Goal: Task Accomplishment & Management: Manage account settings

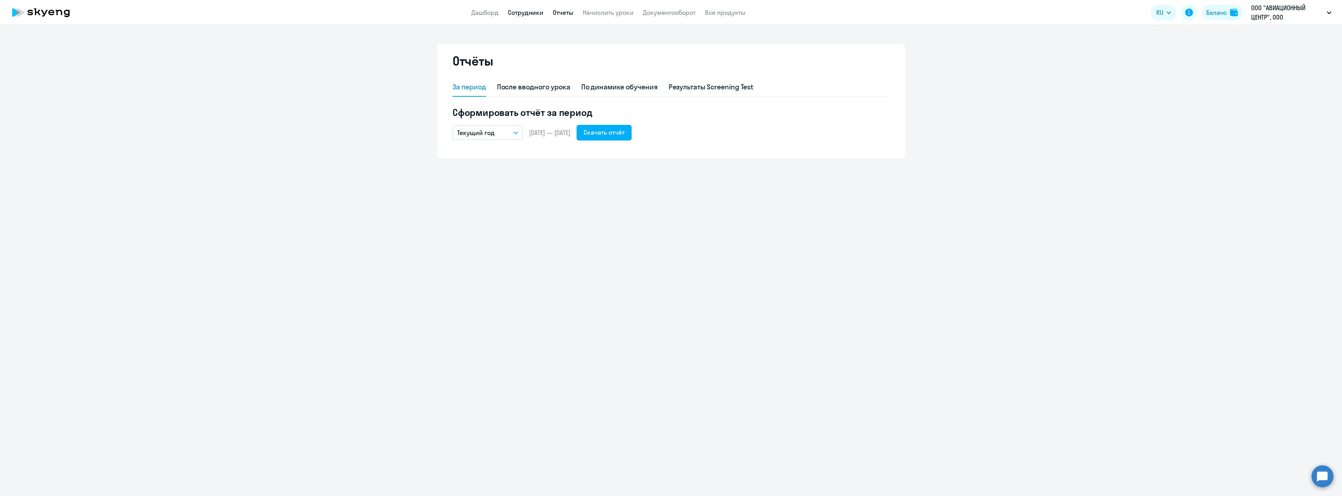
click at [523, 10] on link "Сотрудники" at bounding box center [525, 13] width 35 height 8
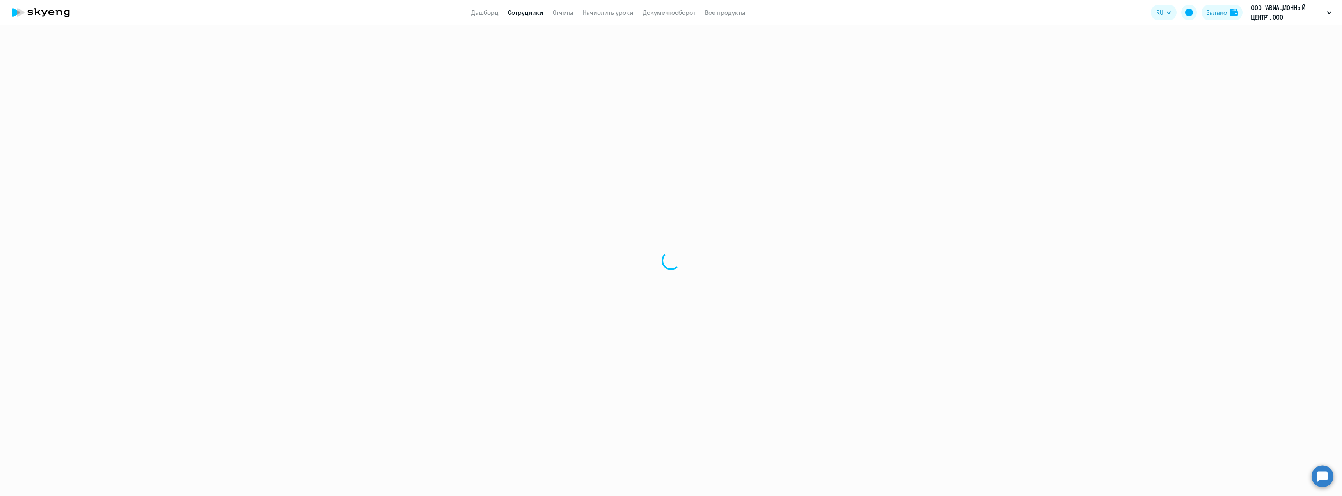
select select "30"
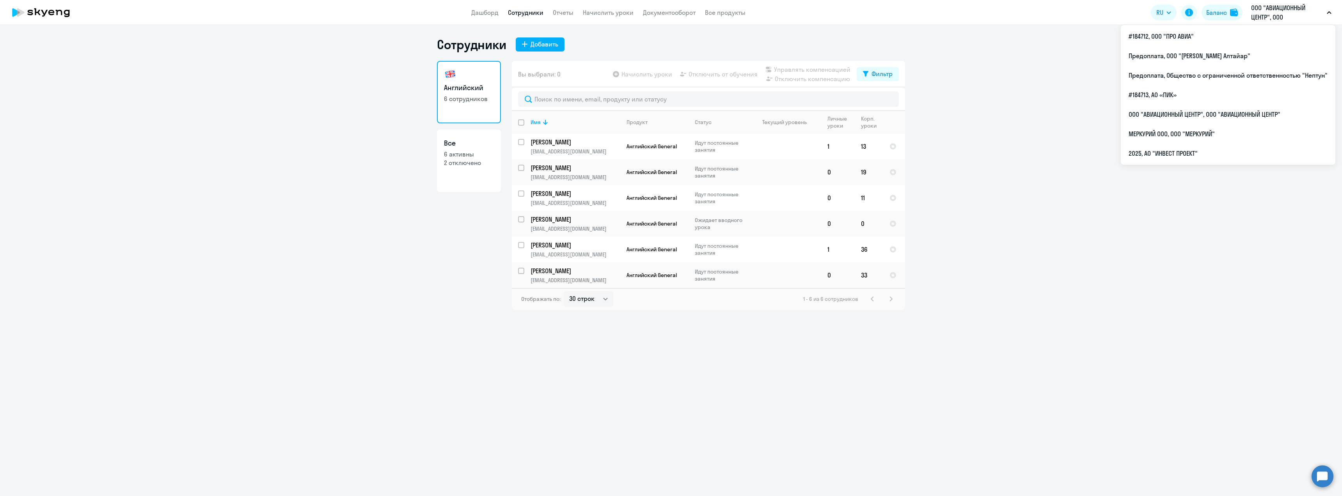
click at [1276, 8] on p "ООО "АВИАЦИОННЫЙ ЦЕНТР", ООО "АВИАЦИОННЫЙ ЦЕНТР"" at bounding box center [1287, 12] width 73 height 19
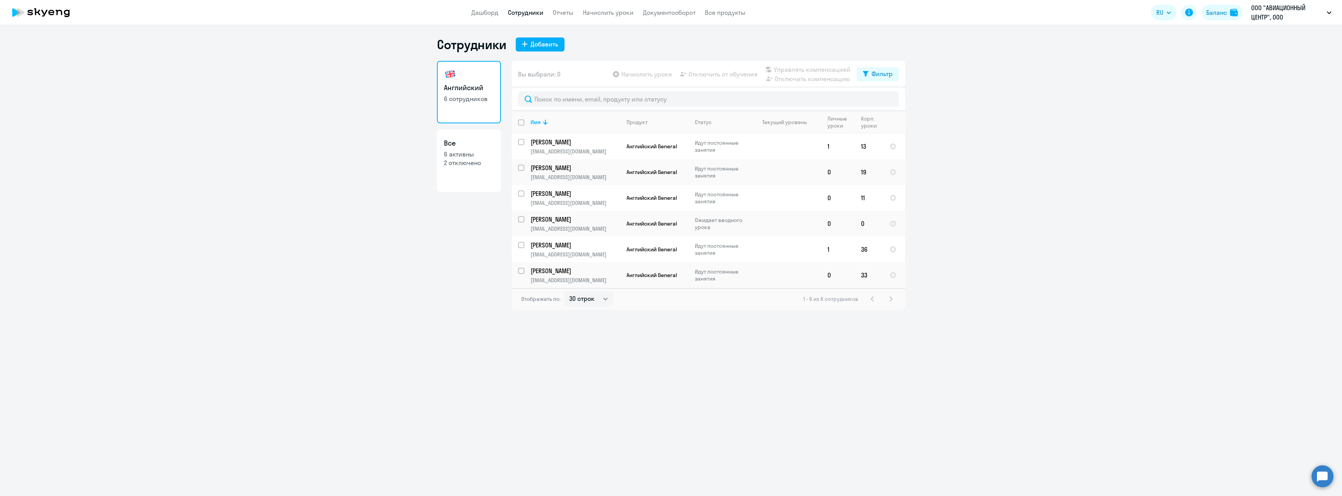
click at [1276, 8] on p "ООО "АВИАЦИОННЫЙ ЦЕНТР", ООО "АВИАЦИОННЫЙ ЦЕНТР"" at bounding box center [1287, 12] width 73 height 19
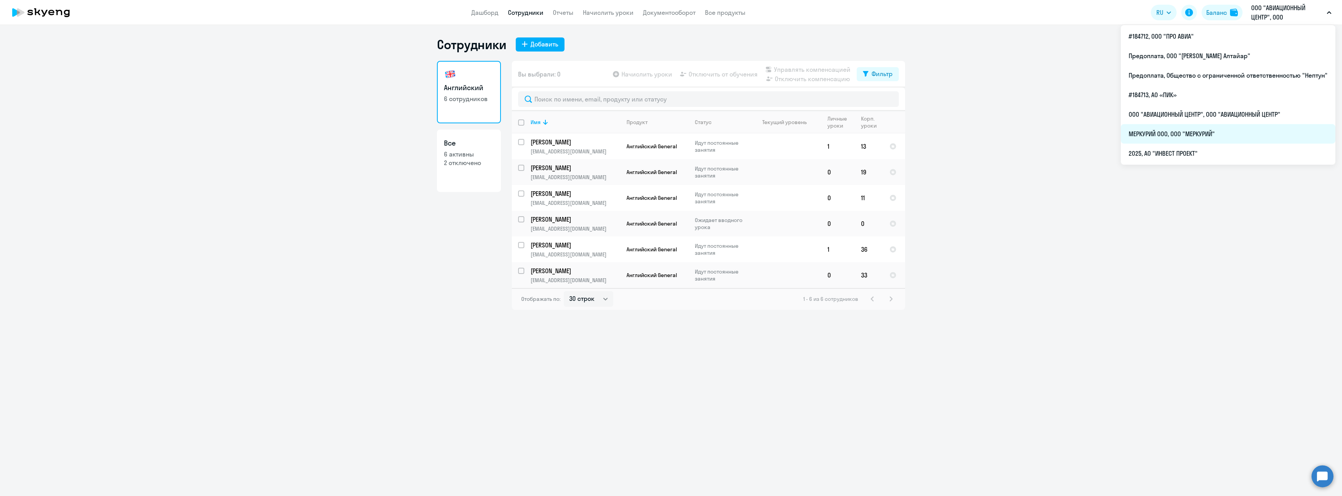
click at [1180, 140] on li "МЕРКУРИЙ ООО, ООО "МЕРКУРИЙ"" at bounding box center [1228, 134] width 215 height 20
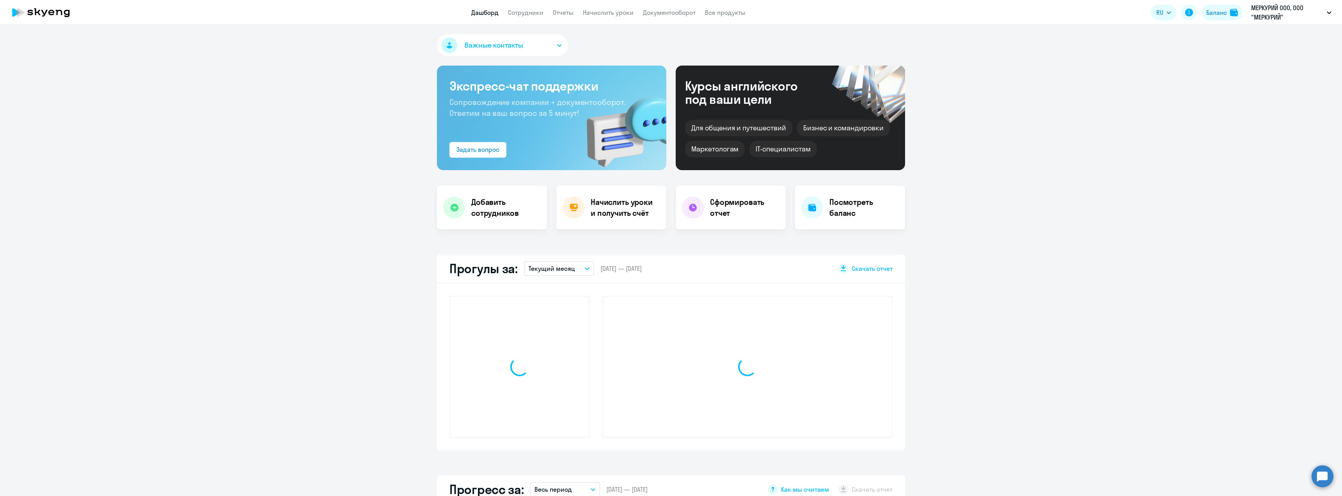
select select "30"
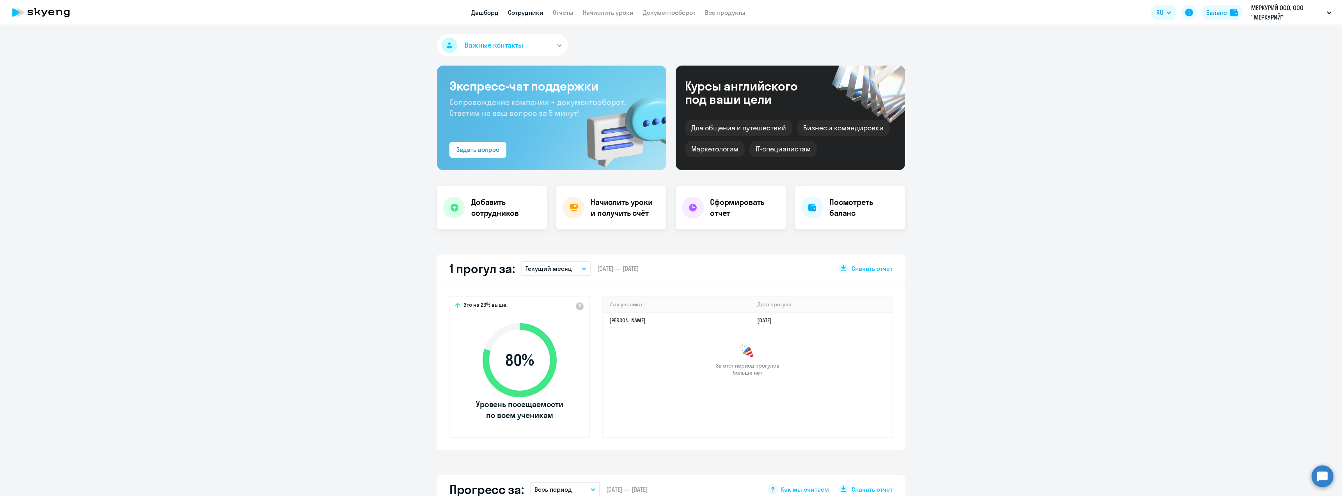
click at [510, 14] on link "Сотрудники" at bounding box center [525, 13] width 35 height 8
select select "30"
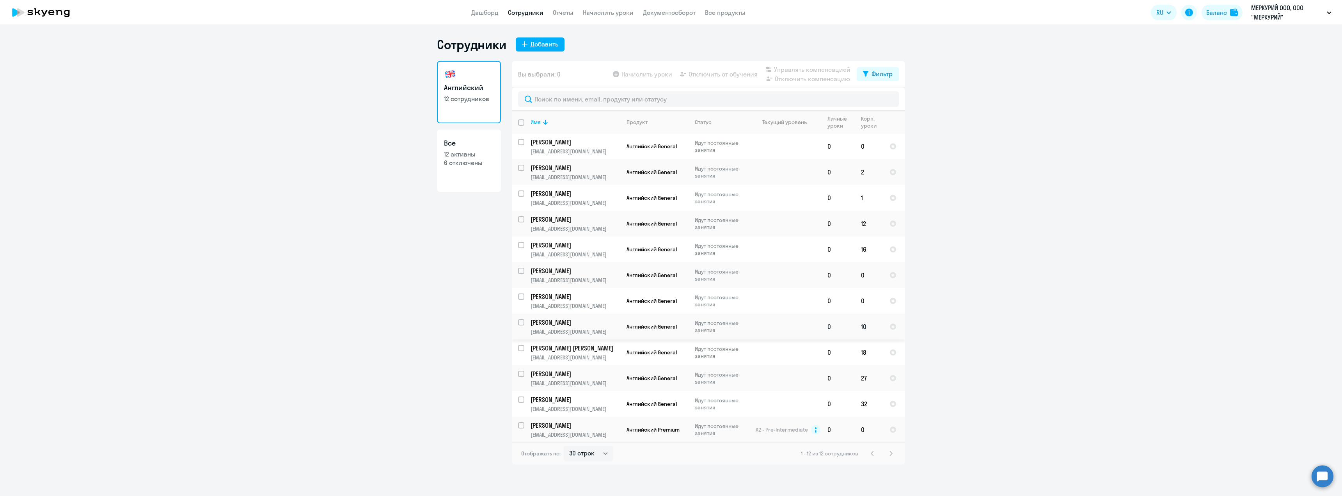
click at [735, 330] on p "Идут постоянные занятия" at bounding box center [721, 326] width 53 height 14
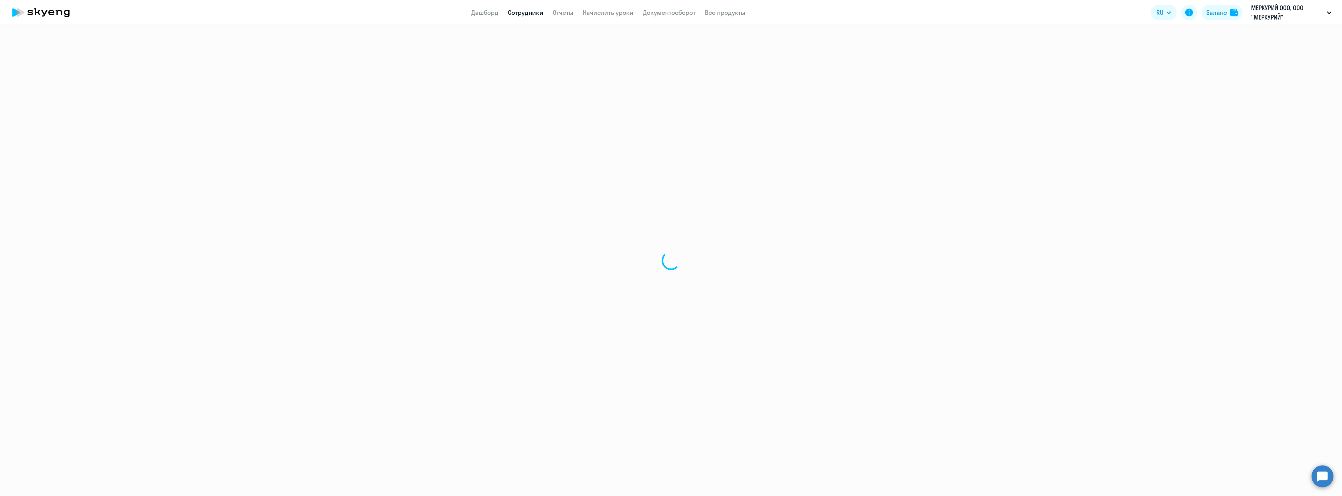
select select "english"
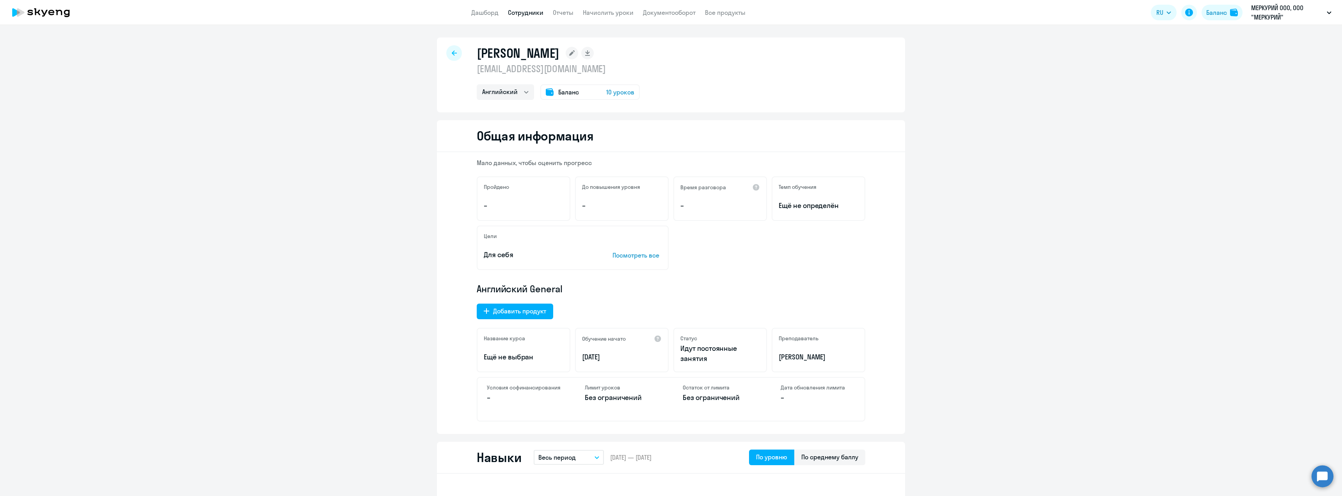
click at [614, 92] on span "10 уроков" at bounding box center [620, 91] width 28 height 9
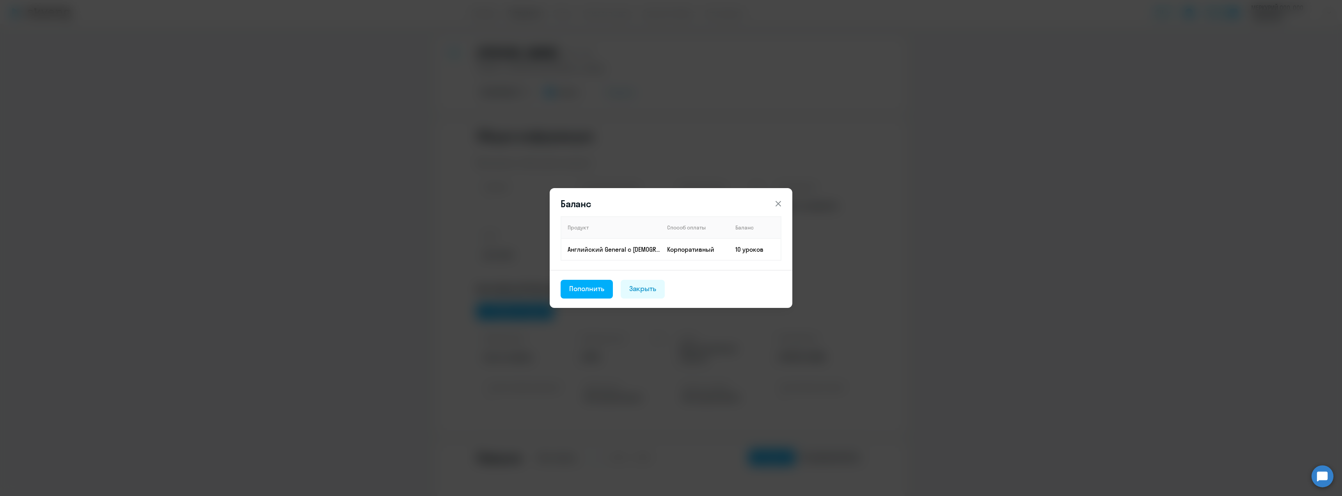
click at [664, 95] on div "Баланс Продукт Способ оплаты Баланс Английский General с русскоговорящим препод…" at bounding box center [671, 248] width 1342 height 496
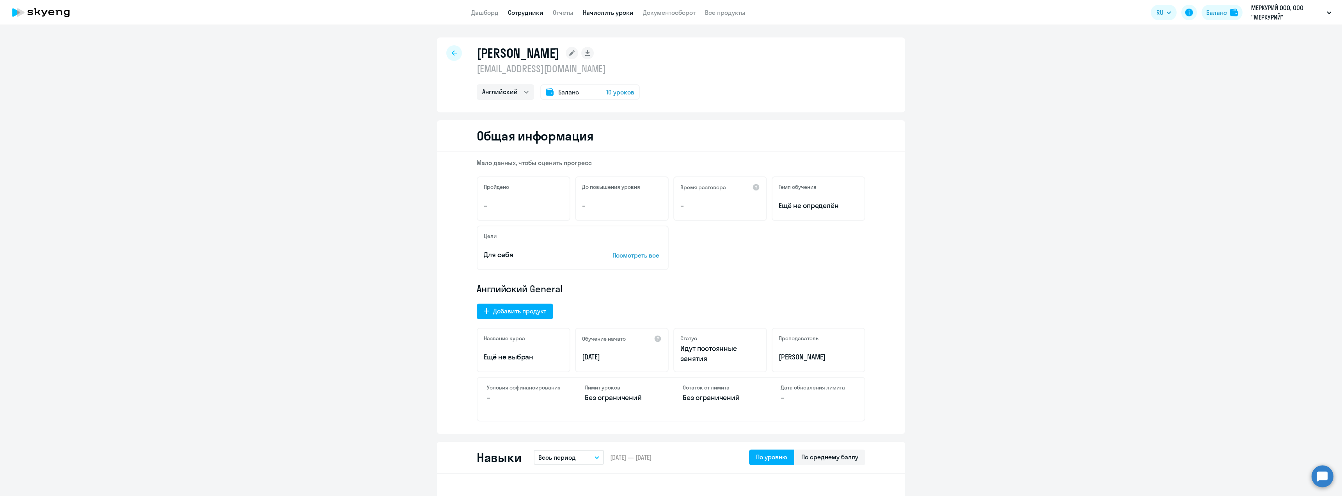
click at [617, 15] on link "Начислить уроки" at bounding box center [608, 13] width 51 height 8
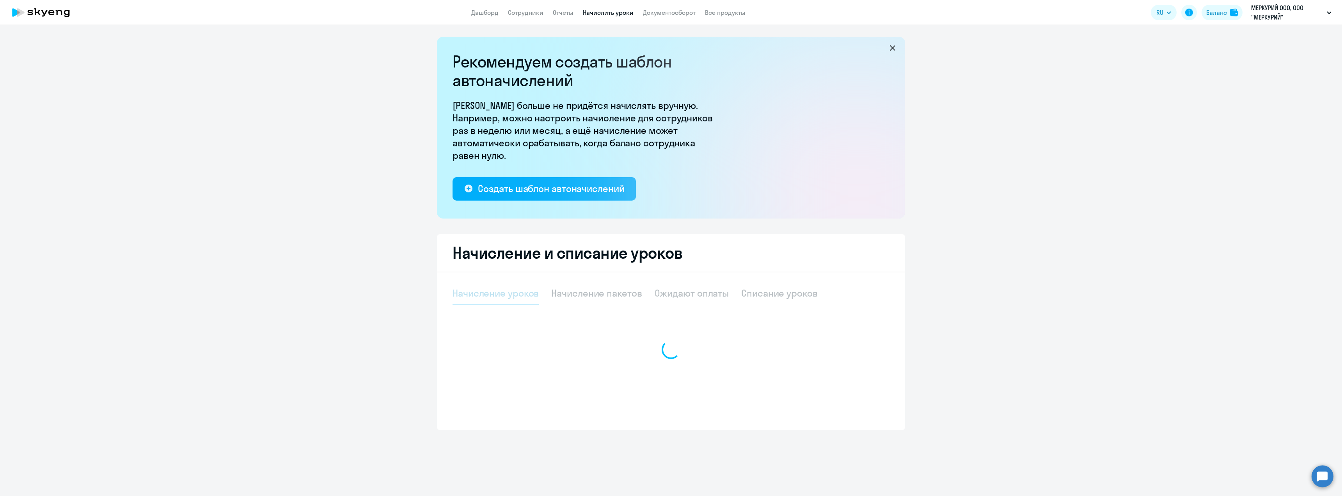
select select "10"
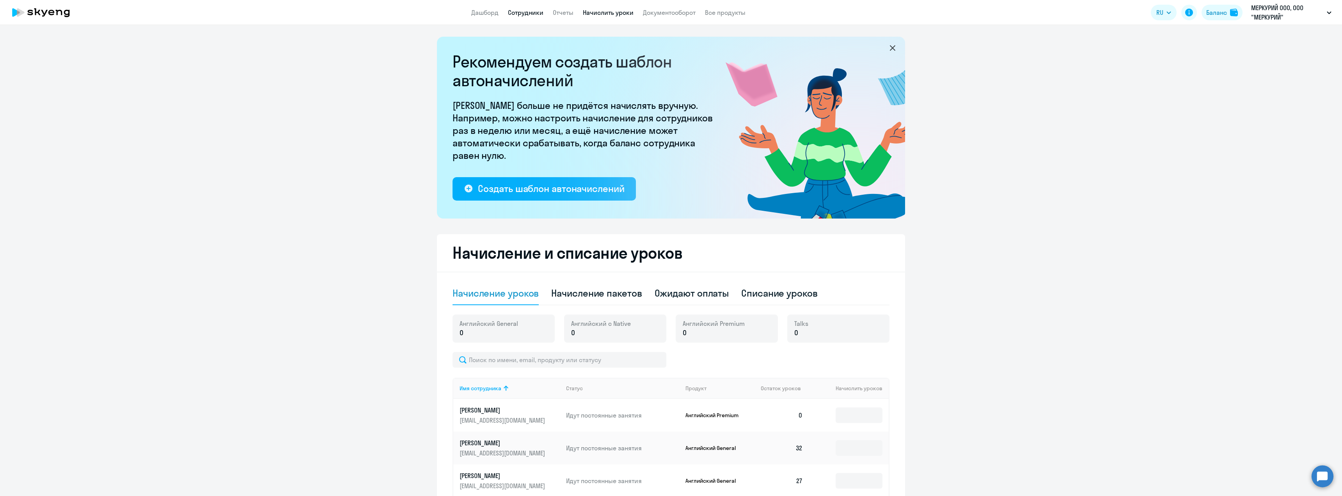
click at [534, 10] on link "Сотрудники" at bounding box center [525, 13] width 35 height 8
select select "30"
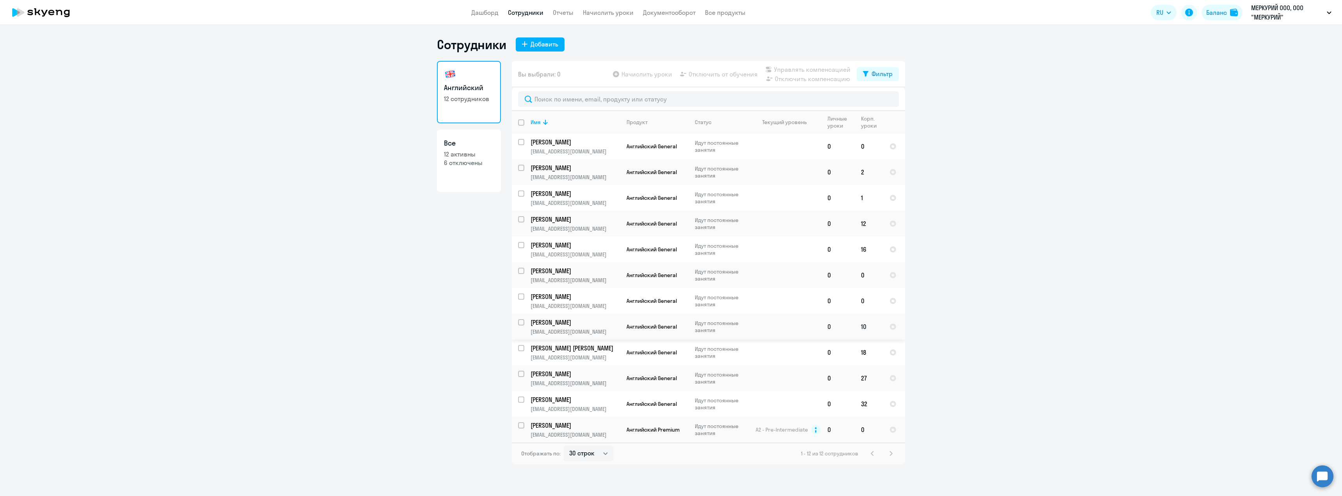
click at [522, 323] on input "select row 41708624" at bounding box center [526, 327] width 16 height 16
click at [523, 322] on input "deselect row 41708624" at bounding box center [526, 327] width 16 height 16
checkbox input "false"
click at [489, 12] on link "Дашборд" at bounding box center [484, 13] width 27 height 8
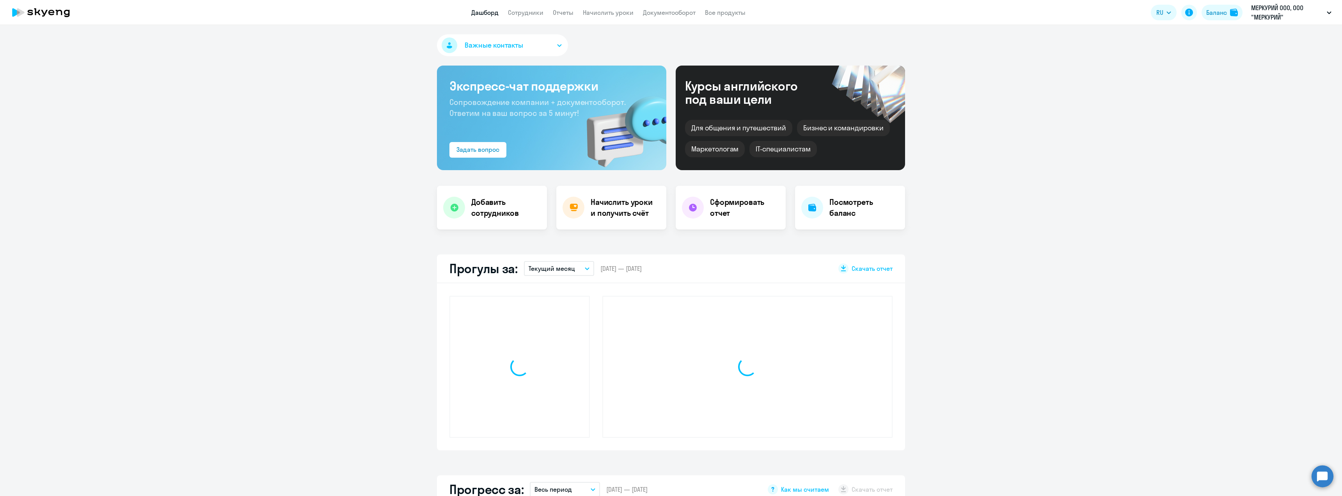
select select "30"
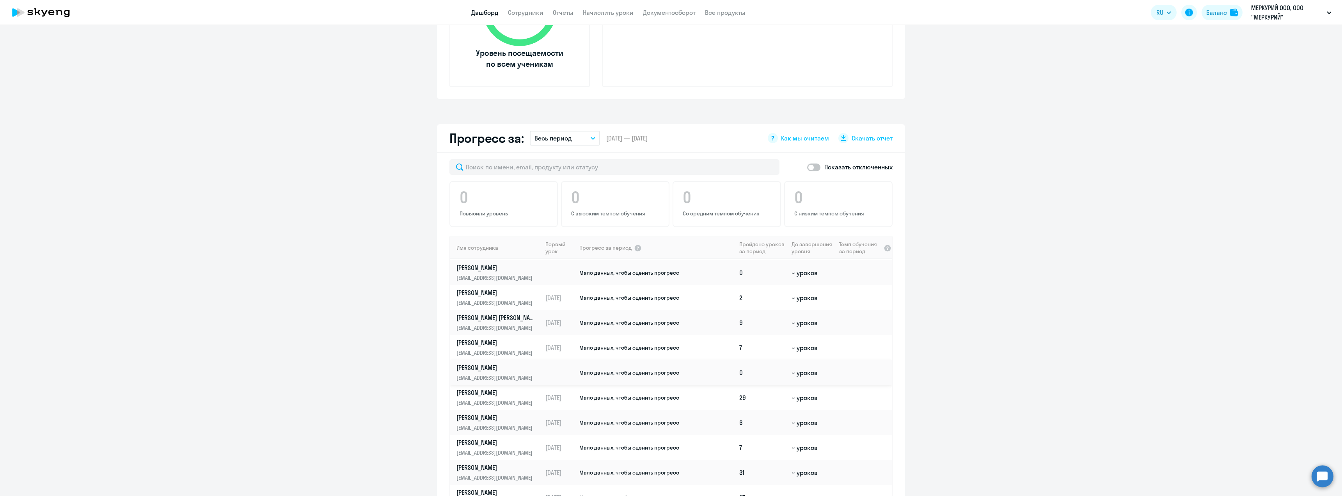
scroll to position [35, 0]
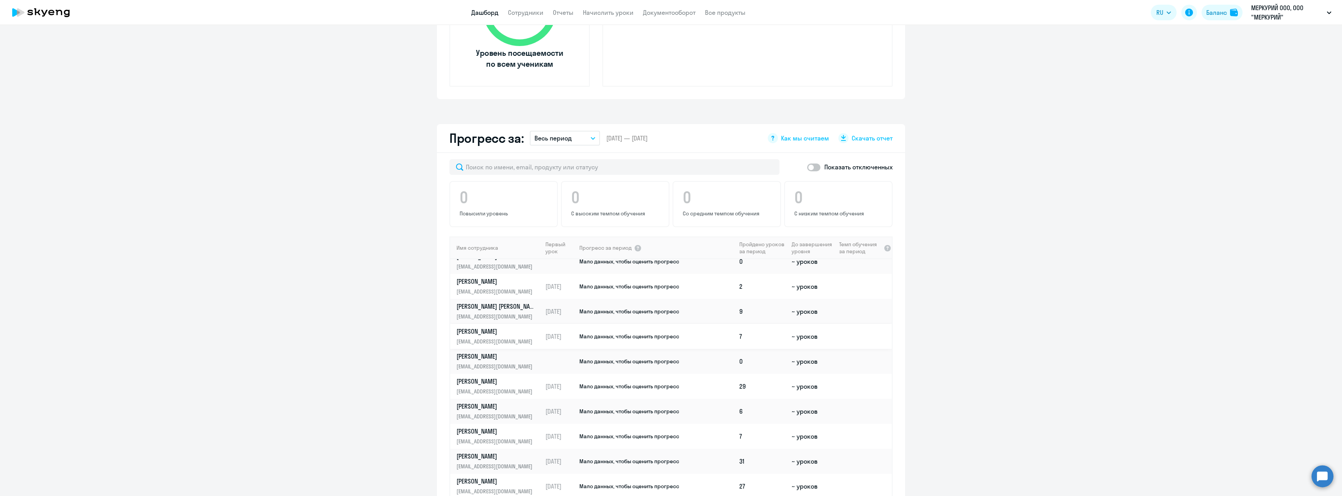
click at [559, 340] on td "03.05.2025" at bounding box center [560, 336] width 36 height 25
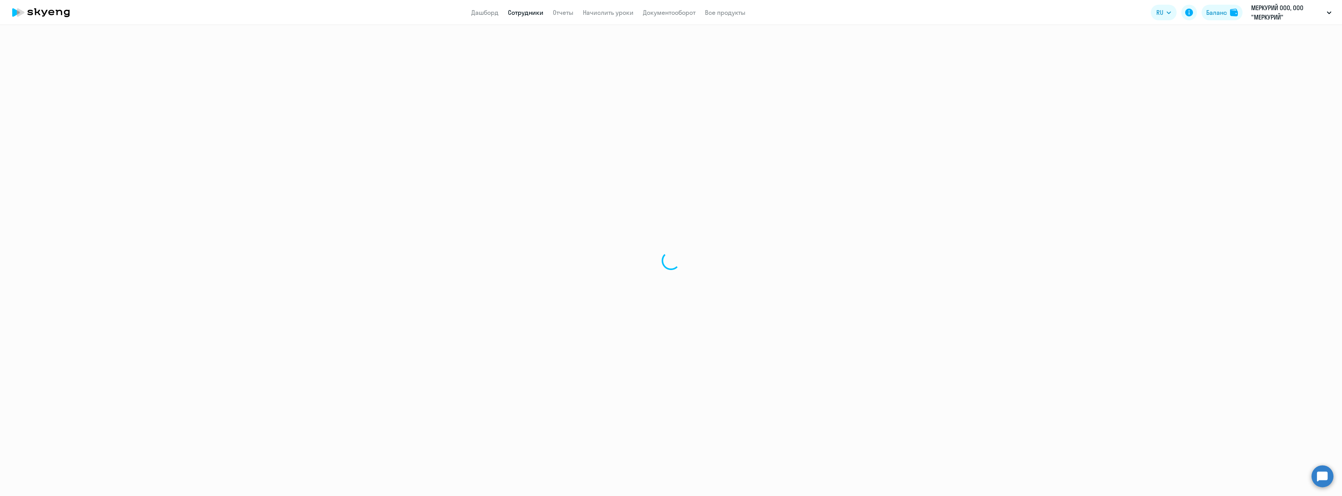
select select "english"
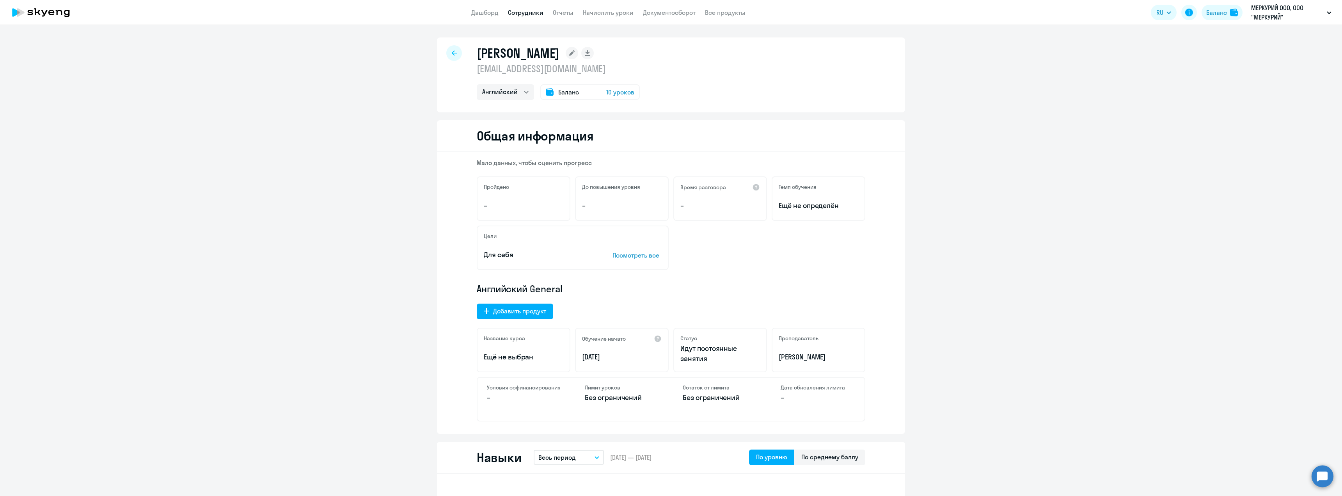
click at [578, 53] on rect at bounding box center [572, 53] width 12 height 12
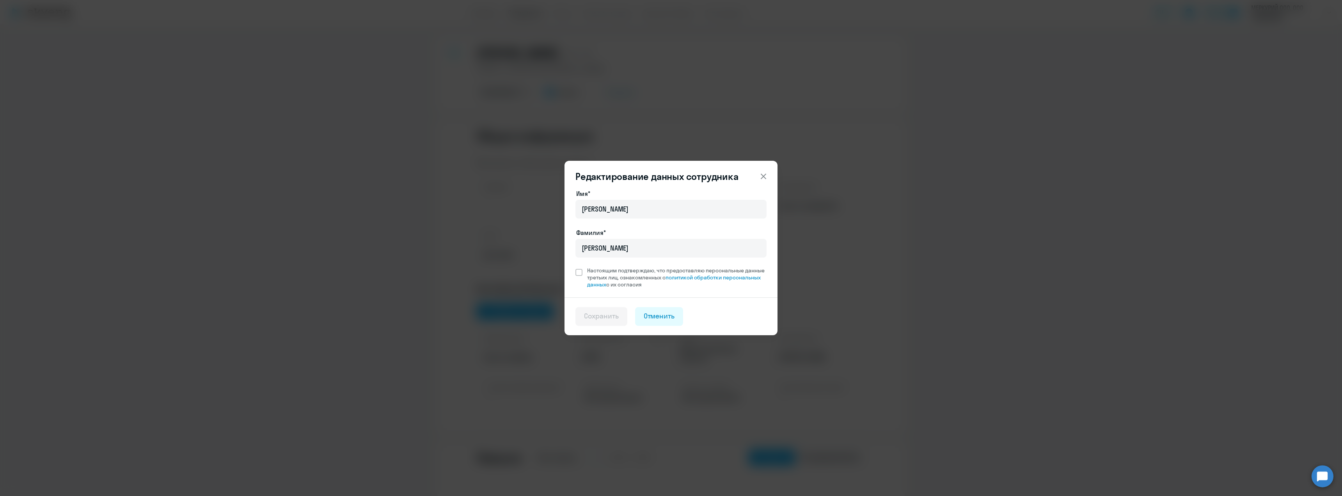
click at [768, 89] on div "Редактирование данных сотрудника Имя* Павел Александрович Фамилия* Лазарев Наст…" at bounding box center [671, 248] width 1342 height 496
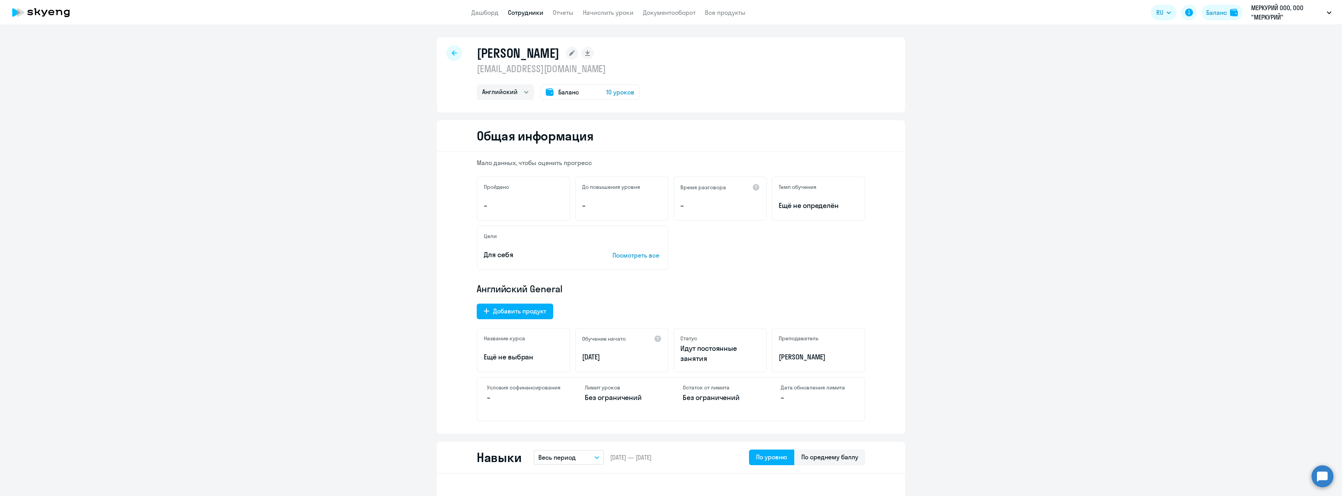
click at [460, 54] on div "Лазарев Павел Александрович pavellpa13@gmail.com Английский Баланс 10 уроков" at bounding box center [671, 74] width 468 height 75
click at [568, 16] on app-menu-item-link "Отчеты" at bounding box center [563, 13] width 21 height 10
click at [743, 15] on link "Все продукты" at bounding box center [725, 13] width 41 height 8
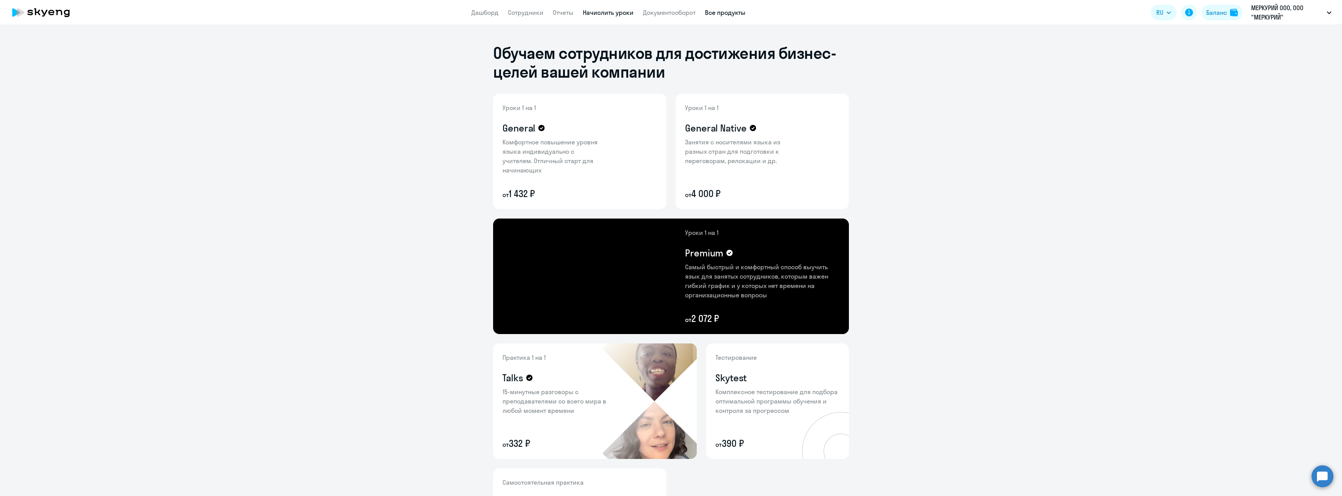
click at [594, 14] on link "Начислить уроки" at bounding box center [608, 13] width 51 height 8
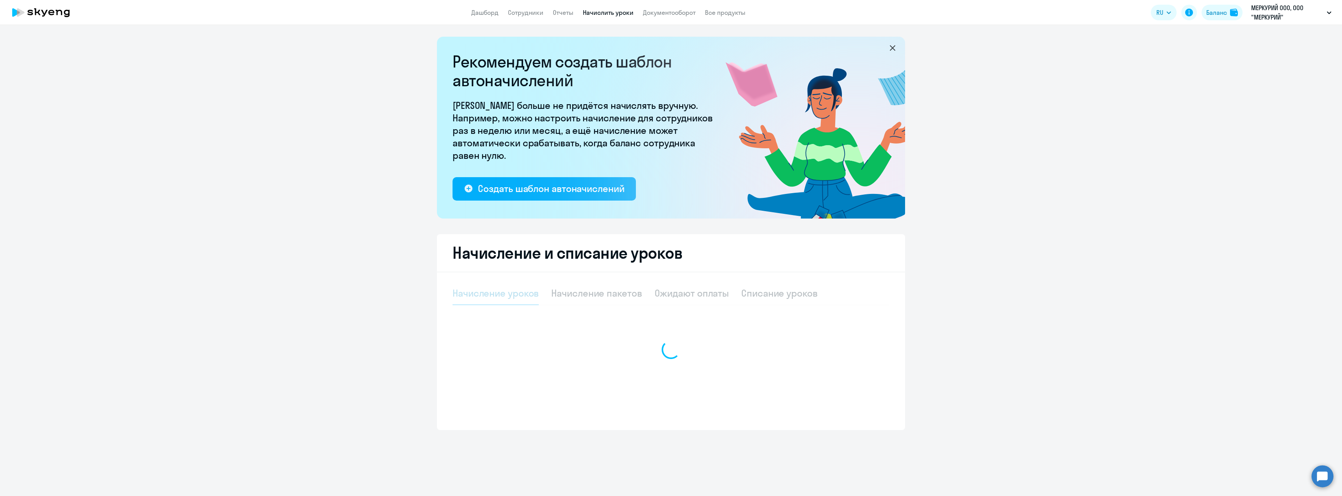
select select "10"
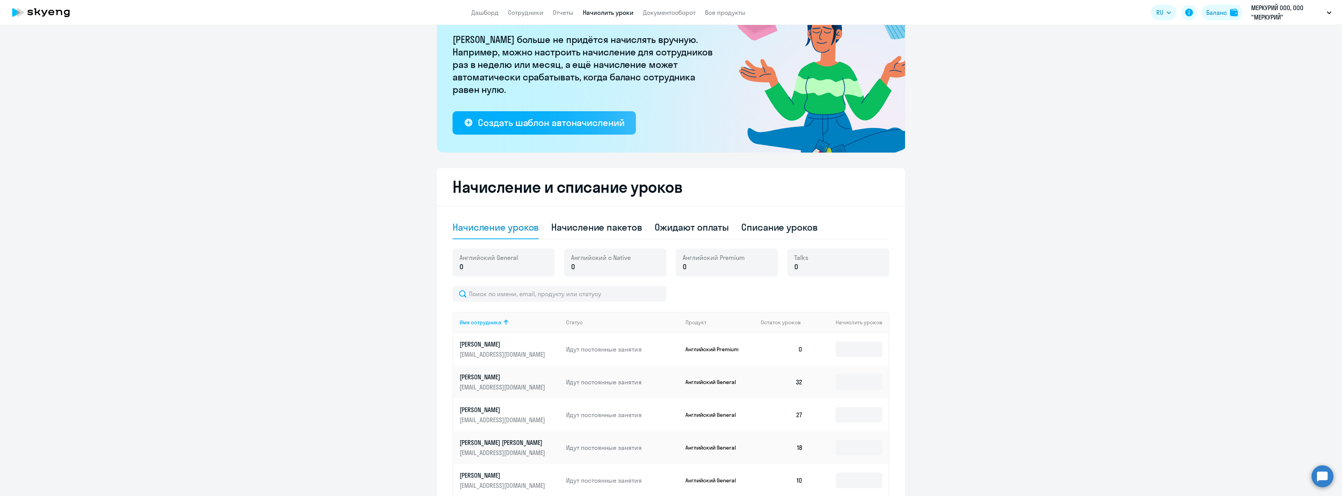
scroll to position [78, 0]
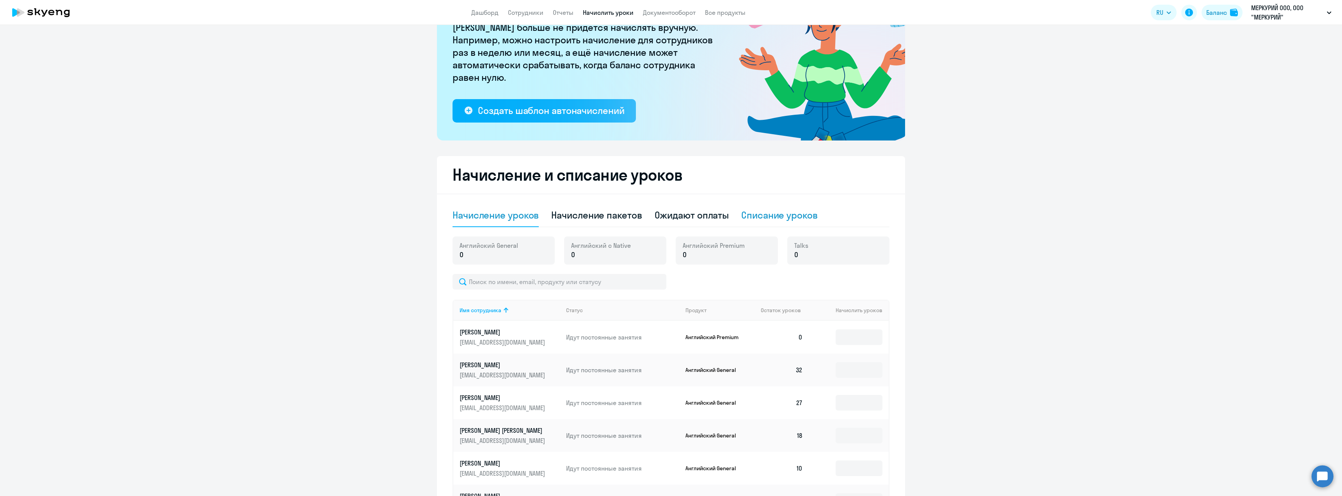
click at [767, 218] on div "Списание уроков" at bounding box center [779, 215] width 76 height 12
select select "10"
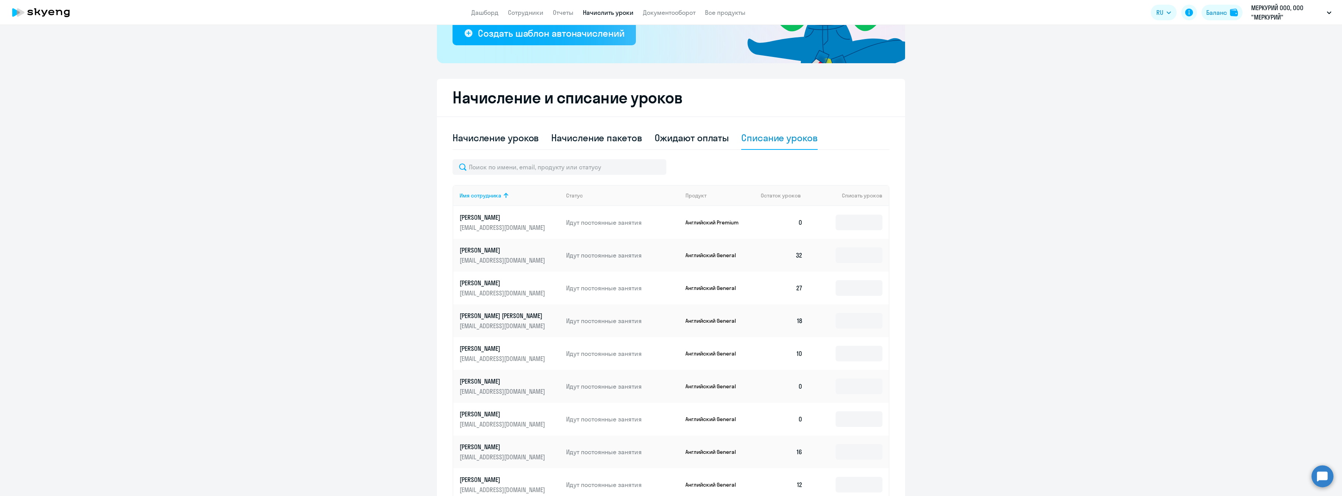
scroll to position [156, 0]
click at [843, 352] on input at bounding box center [859, 353] width 47 height 16
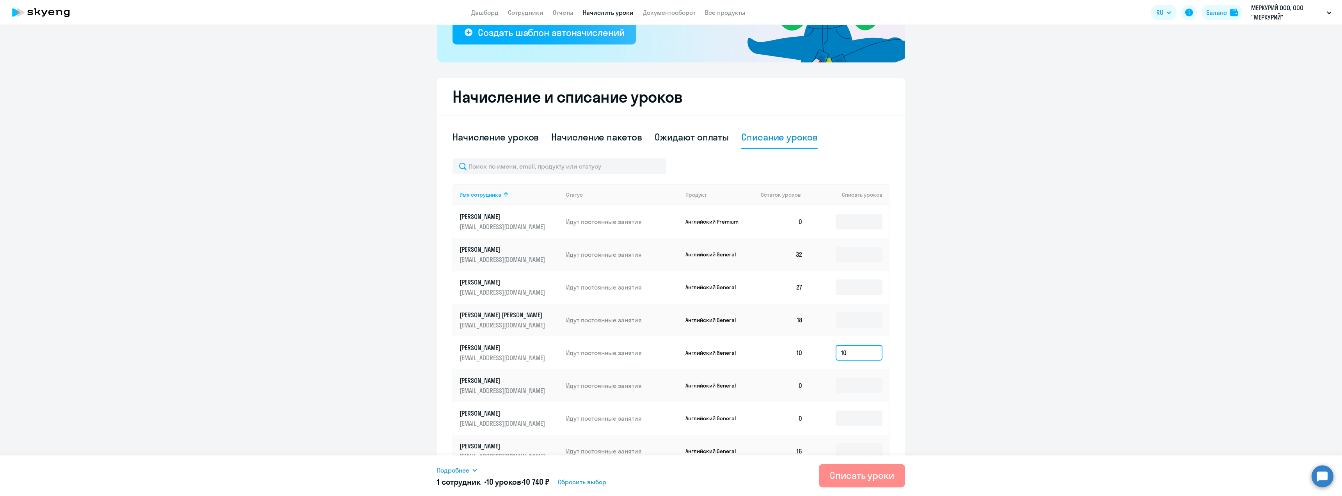
type input "10"
click at [844, 483] on button "Списать уроки" at bounding box center [862, 475] width 86 height 23
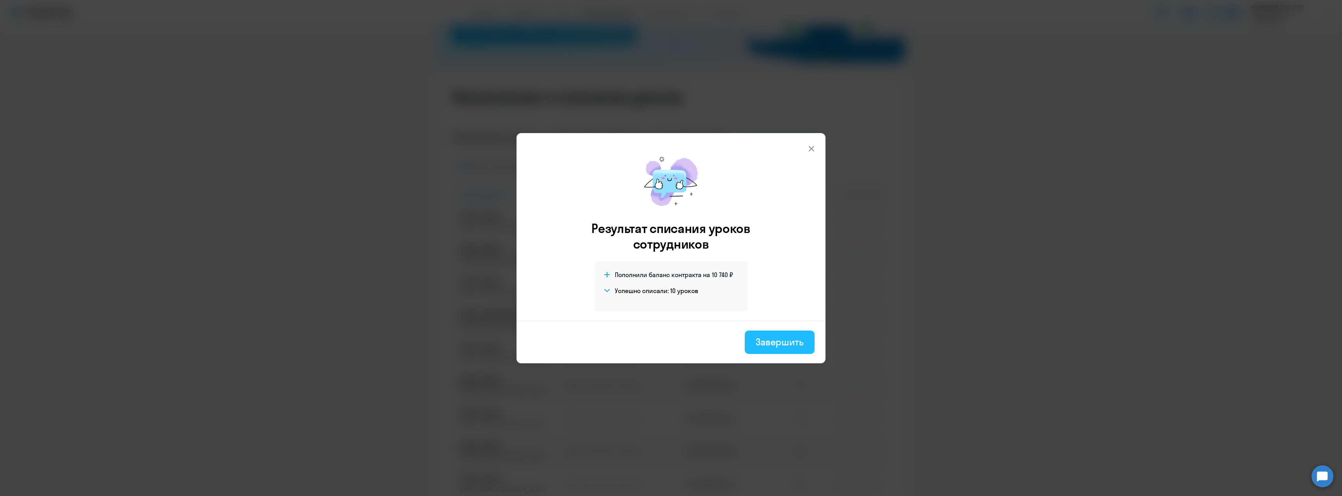
click at [773, 346] on div "Завершить" at bounding box center [780, 341] width 48 height 12
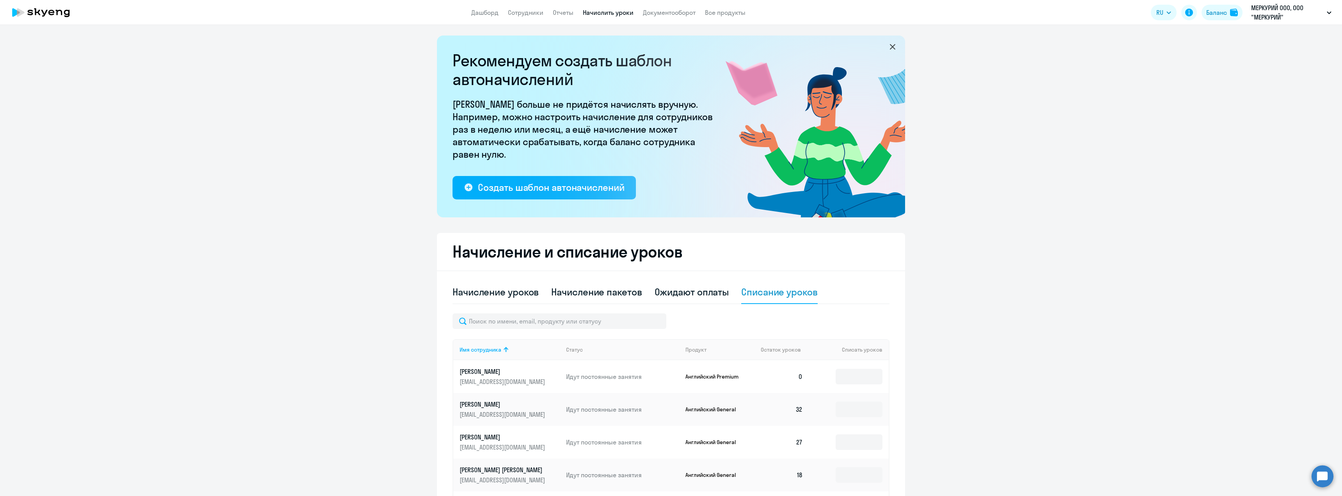
scroll to position [0, 0]
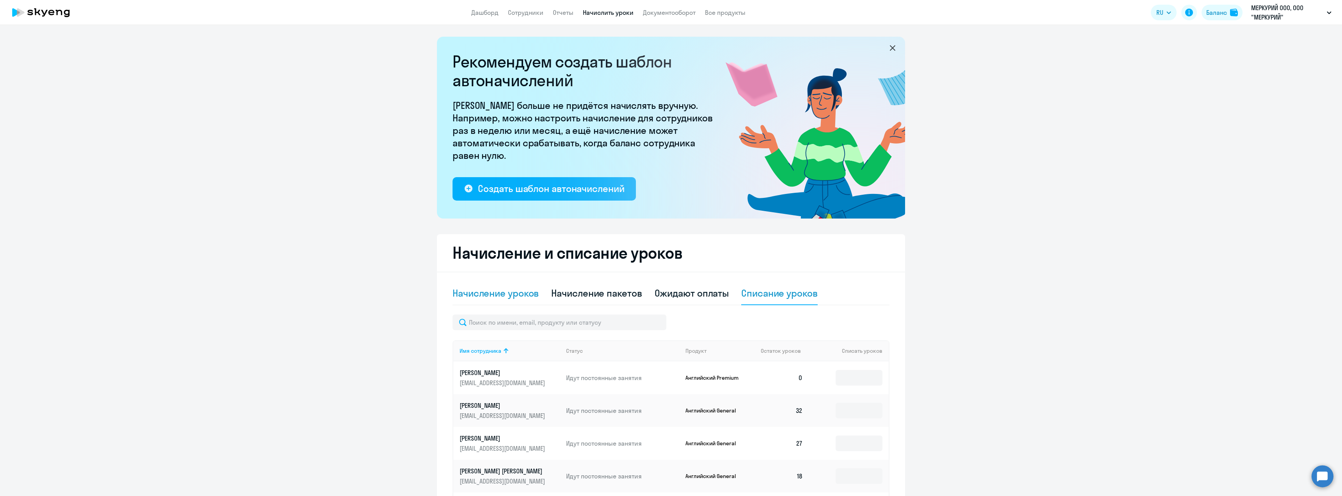
click at [512, 296] on div "Начисление уроков" at bounding box center [495, 293] width 86 height 12
select select "10"
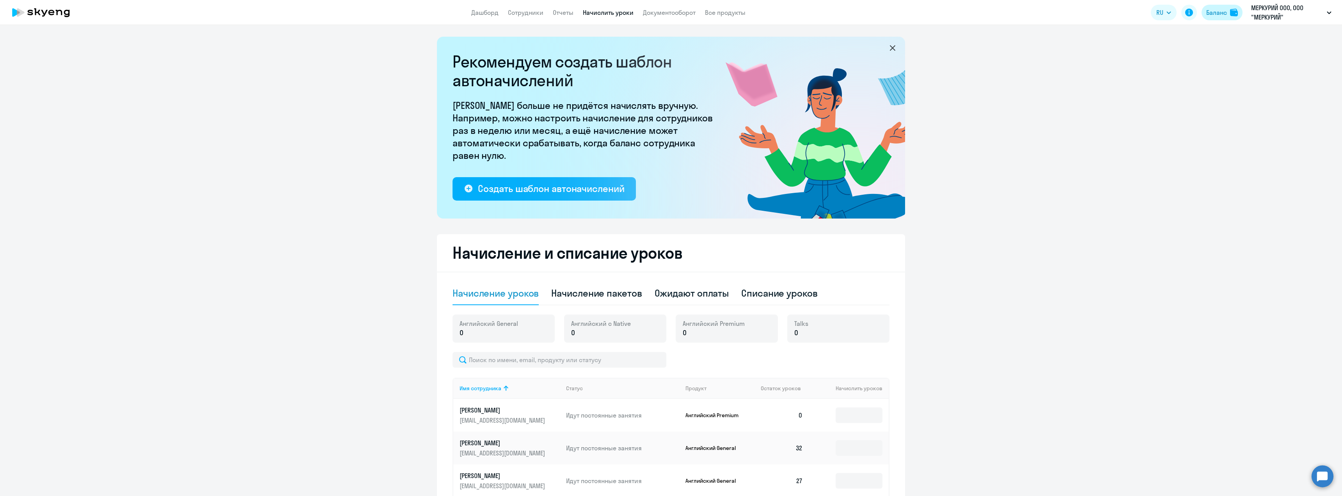
click at [1208, 14] on div "Баланс" at bounding box center [1216, 12] width 21 height 9
select select "english_adult_not_native_speaker"
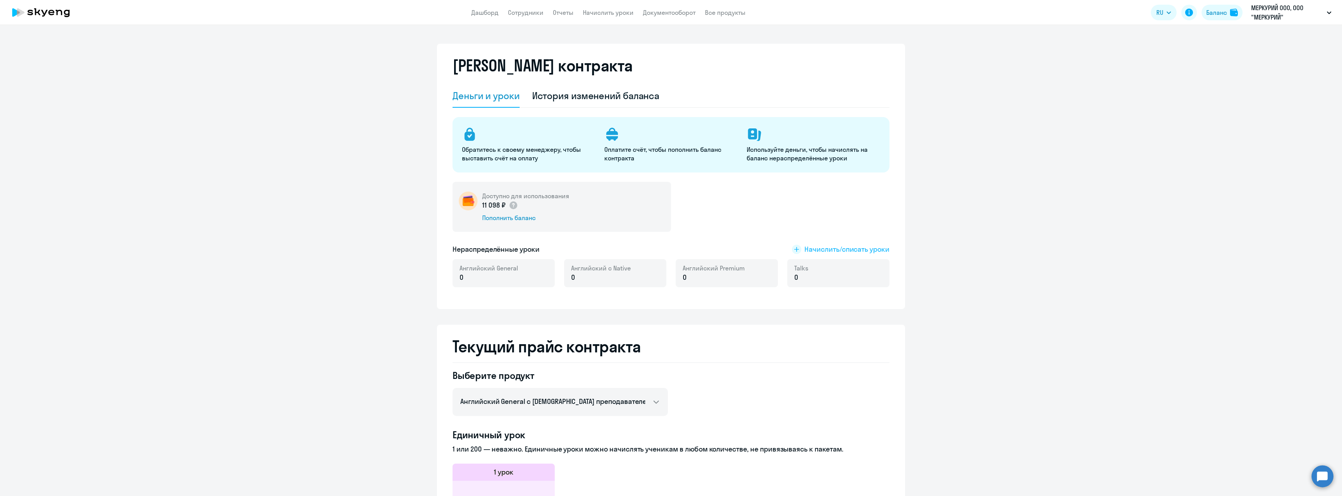
click at [814, 248] on span "Начислить/списать уроки" at bounding box center [846, 249] width 85 height 10
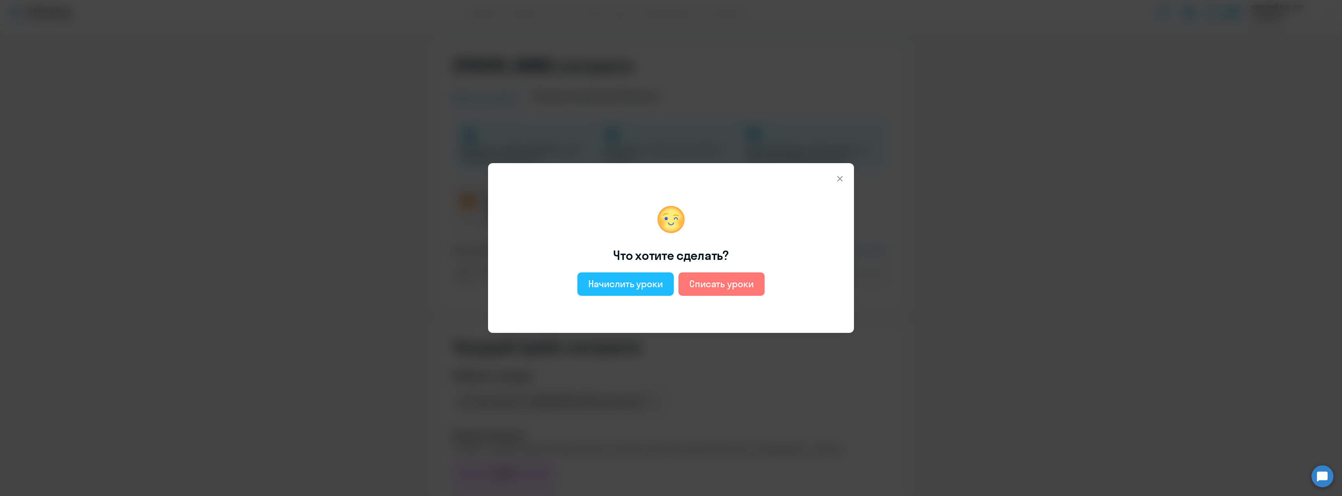
click at [607, 287] on div "Начислить уроки" at bounding box center [625, 283] width 75 height 12
select select "english_adult_not_native_speaker"
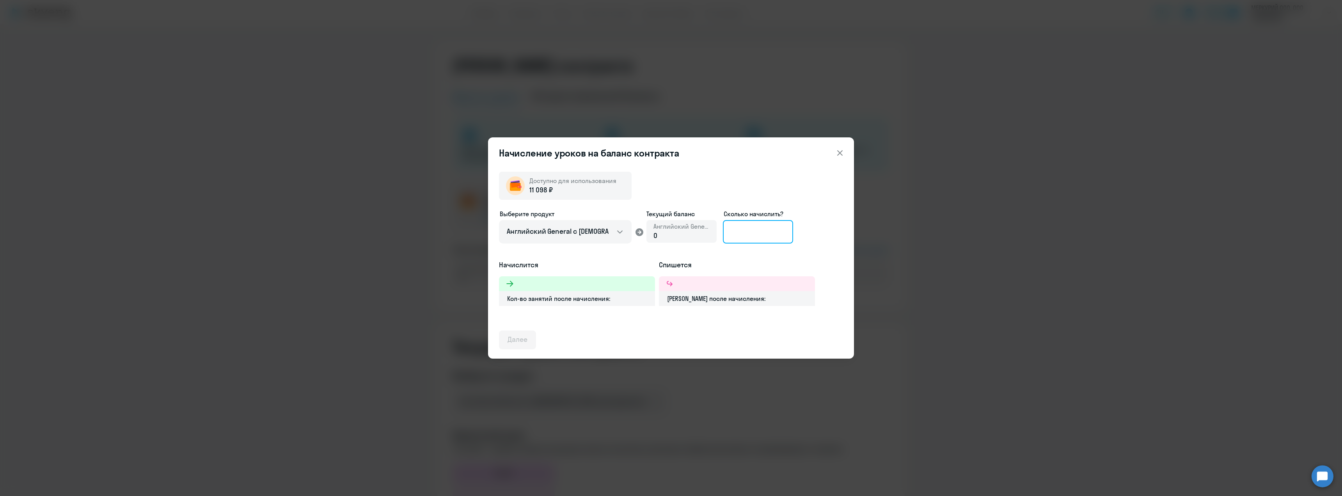
click at [766, 233] on input at bounding box center [758, 231] width 70 height 23
type input "1"
type input "10"
drag, startPoint x: 750, startPoint y: 225, endPoint x: 711, endPoint y: 234, distance: 40.4
click at [712, 234] on div "Выберите продукт Английский General с русскоговорящим преподавателем Английский…" at bounding box center [671, 234] width 344 height 51
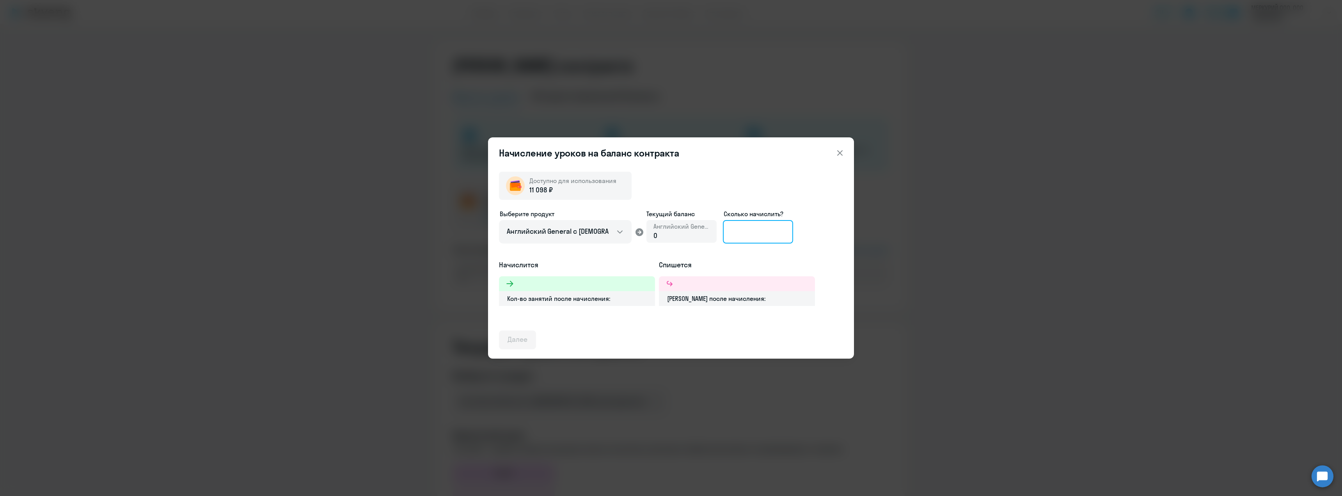
type input "9"
type input "8"
click at [571, 235] on select "Английский General с русскоговорящим преподавателем Английский General с англог…" at bounding box center [565, 231] width 133 height 23
click at [984, 231] on div "Начисление уроков на баланс контракта Доступно для использования 11 098 ₽ Выбер…" at bounding box center [671, 248] width 1342 height 496
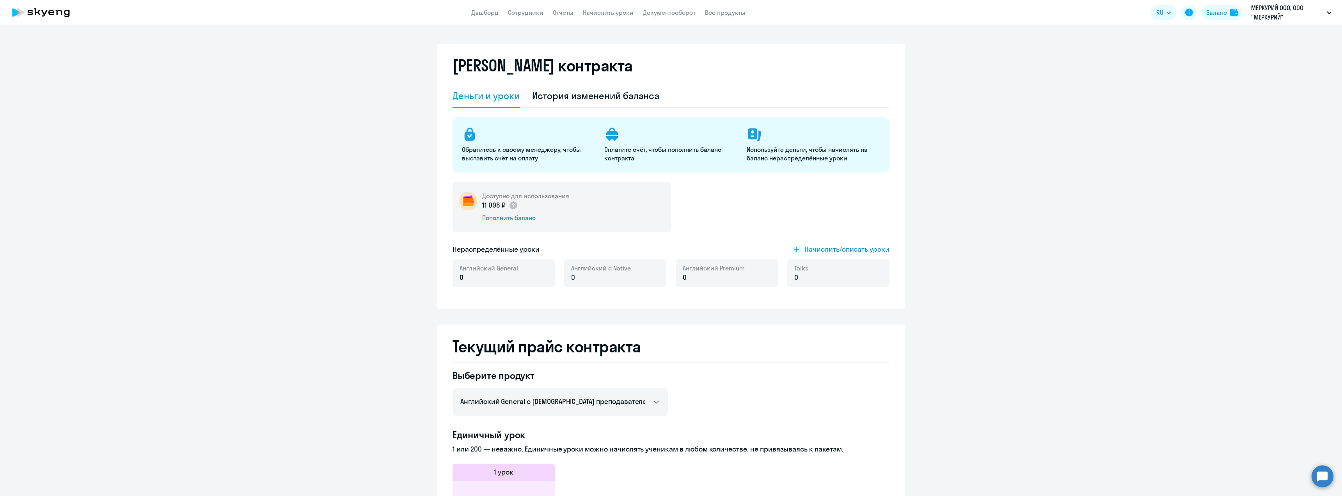
select select "english_adult_not_native_speaker"
click at [825, 248] on span "Начислить/списать уроки" at bounding box center [846, 249] width 85 height 10
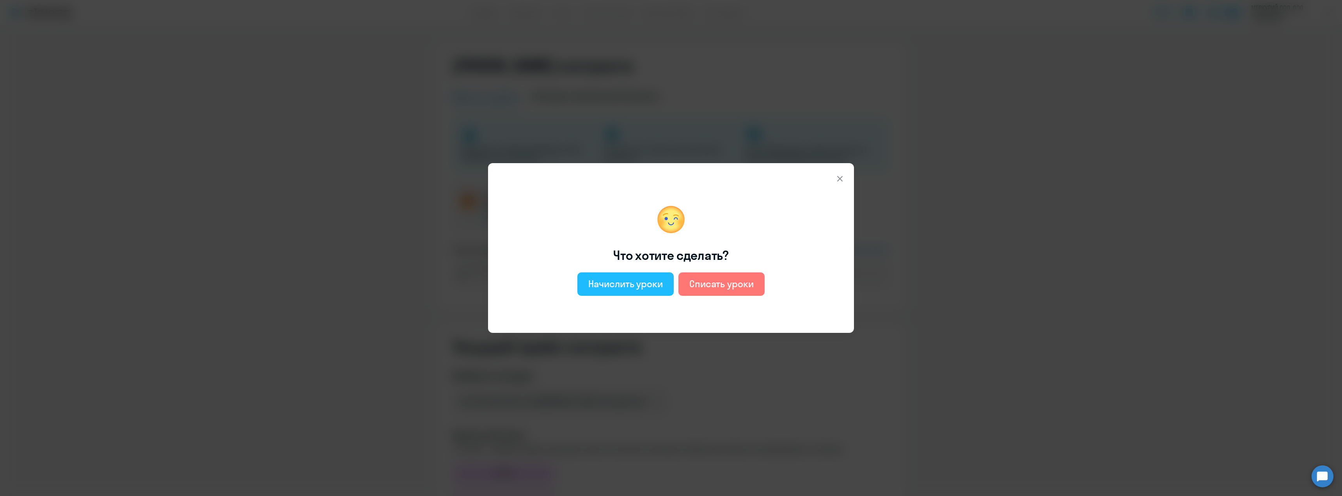
click at [649, 286] on div "Начислить уроки" at bounding box center [625, 283] width 75 height 12
select select "english_adult_not_native_speaker"
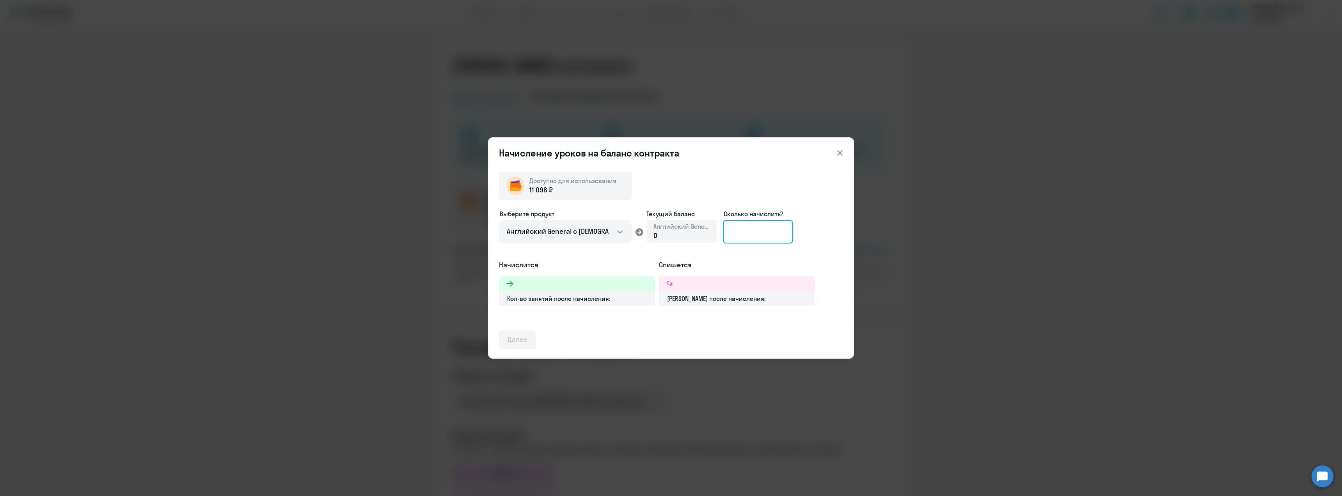
click at [754, 227] on input at bounding box center [758, 231] width 70 height 23
type input "1"
type input "8"
type input "7"
click at [838, 150] on icon at bounding box center [839, 152] width 9 height 9
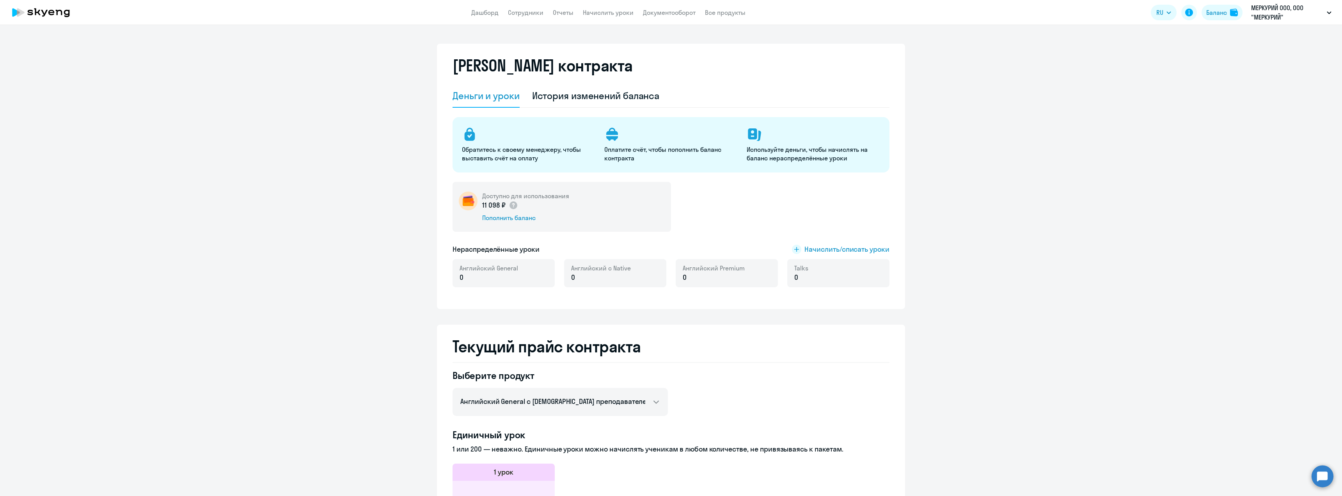
click at [526, 2] on app-header "Дашборд Сотрудники Отчеты Начислить уроки Документооборот Все продукты Дашборд …" at bounding box center [671, 12] width 1342 height 25
click at [524, 12] on link "Сотрудники" at bounding box center [525, 13] width 35 height 8
select select "30"
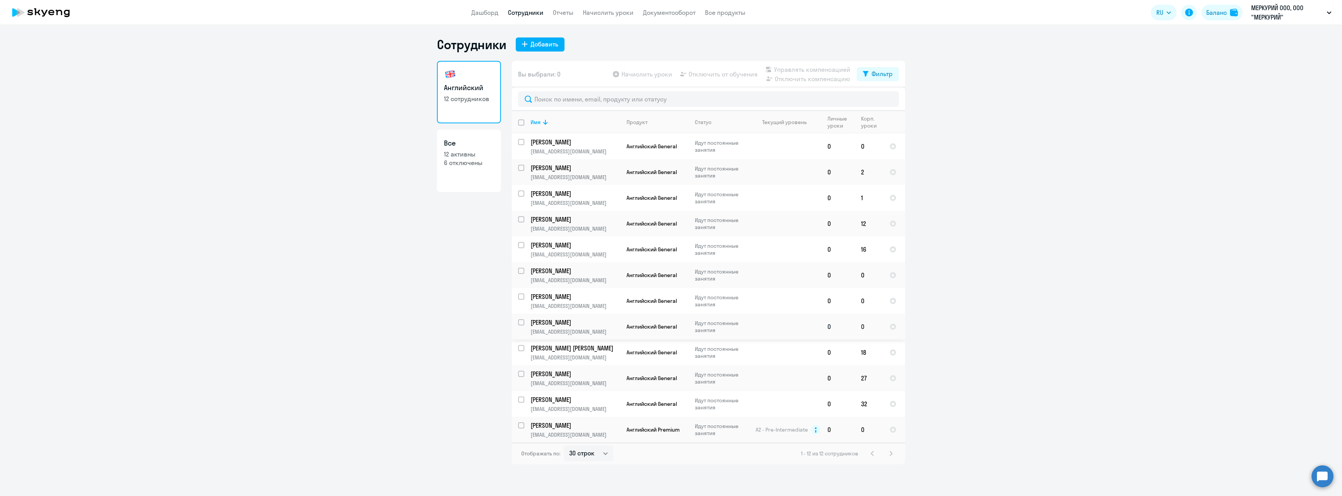
click at [516, 321] on div at bounding box center [521, 322] width 19 height 19
checkbox input "true"
click at [744, 74] on span "Отключить от обучения" at bounding box center [722, 73] width 69 height 9
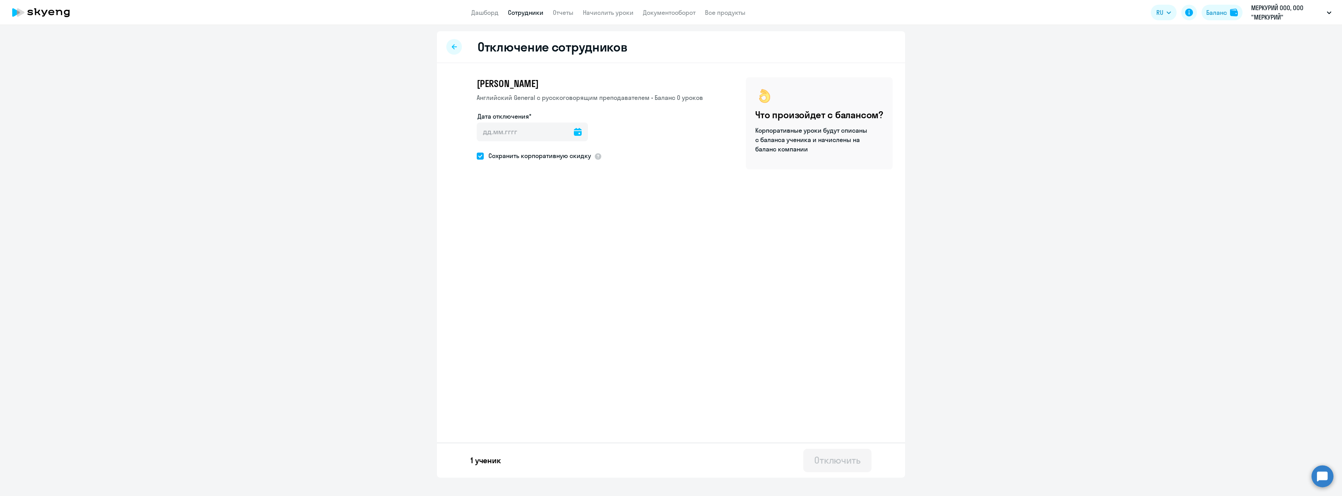
click at [574, 133] on icon at bounding box center [578, 132] width 8 height 8
click at [550, 223] on span "10" at bounding box center [550, 221] width 14 height 14
type input "[DATE]"
click at [833, 464] on div "Отключить" at bounding box center [837, 460] width 46 height 12
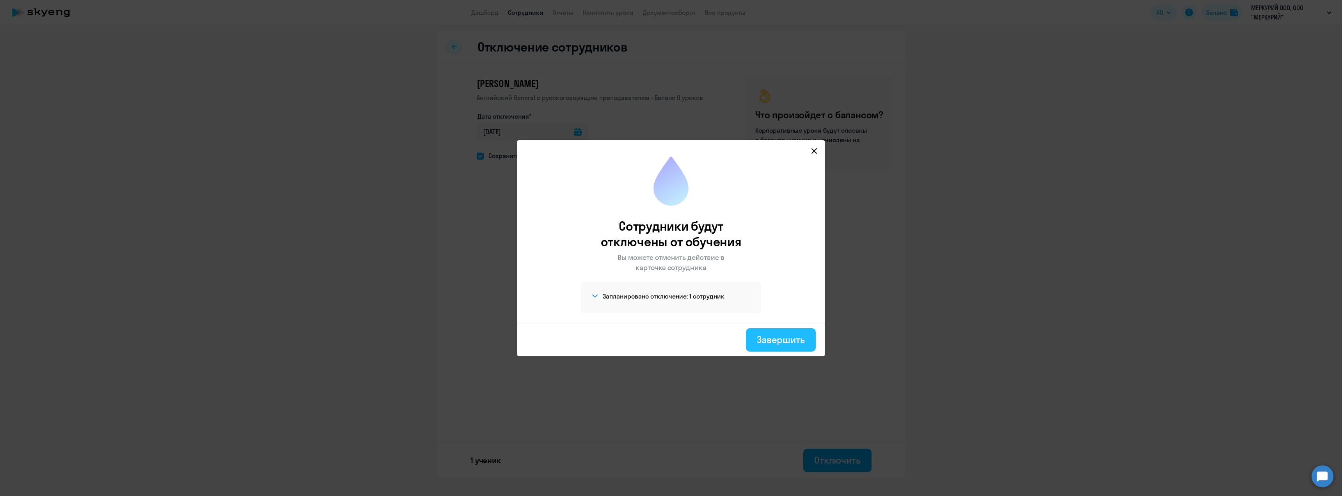
click at [776, 342] on div "Завершить" at bounding box center [781, 339] width 48 height 12
select select "30"
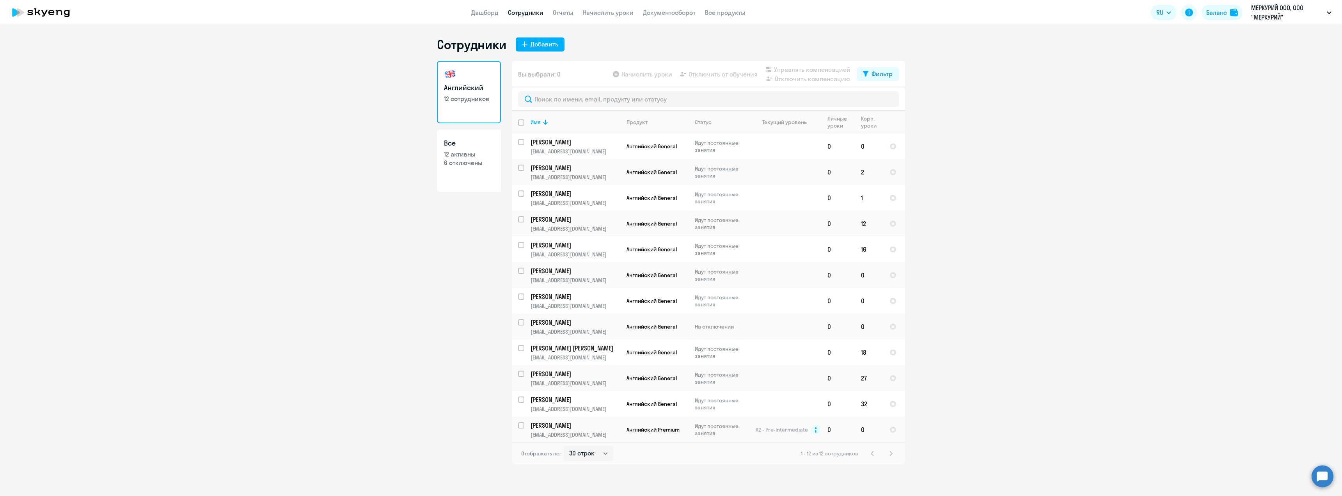
click at [990, 220] on ng-component "Сотрудники Добавить Английский 12 сотрудников Все 12 активны 6 отключены Вы выб…" at bounding box center [671, 251] width 1342 height 428
click at [783, 201] on td at bounding box center [785, 198] width 73 height 26
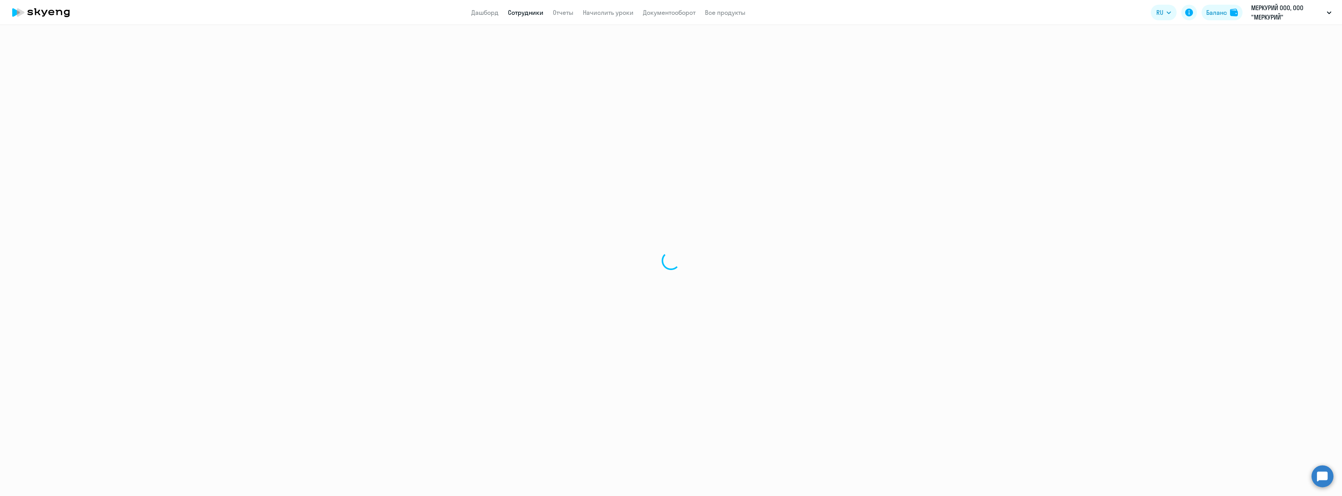
select select "english"
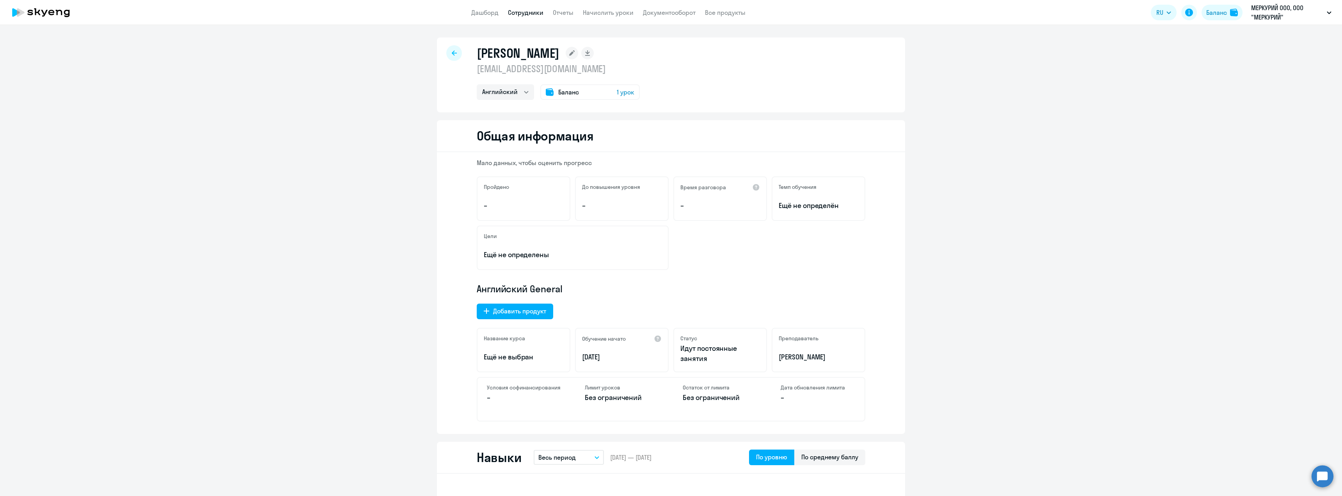
click at [587, 94] on div "Баланс 1 урок" at bounding box center [589, 92] width 99 height 16
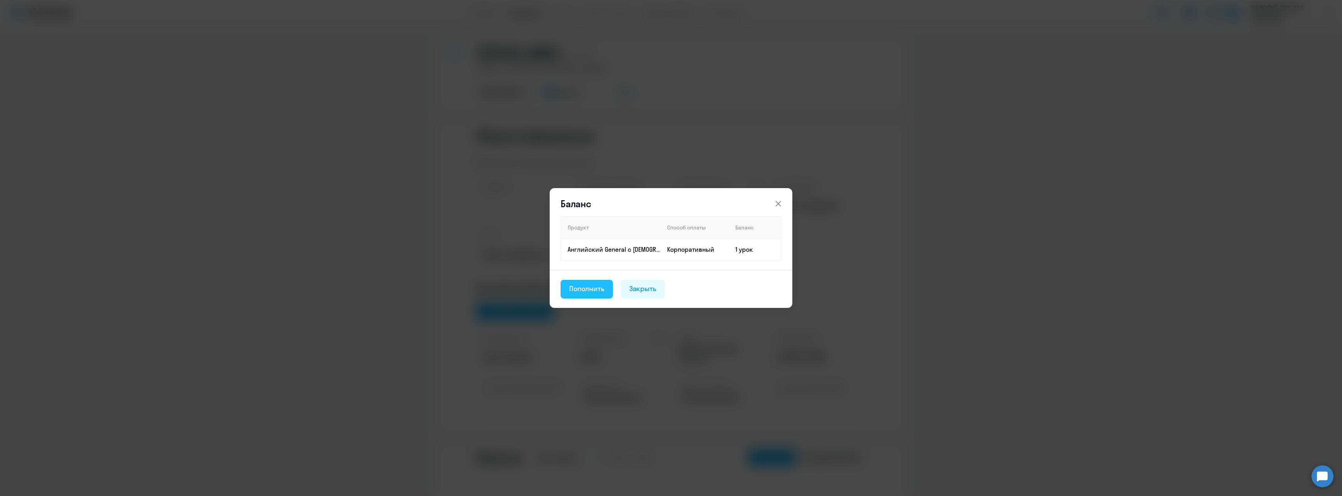
click at [581, 289] on div "Пополнить" at bounding box center [586, 289] width 35 height 10
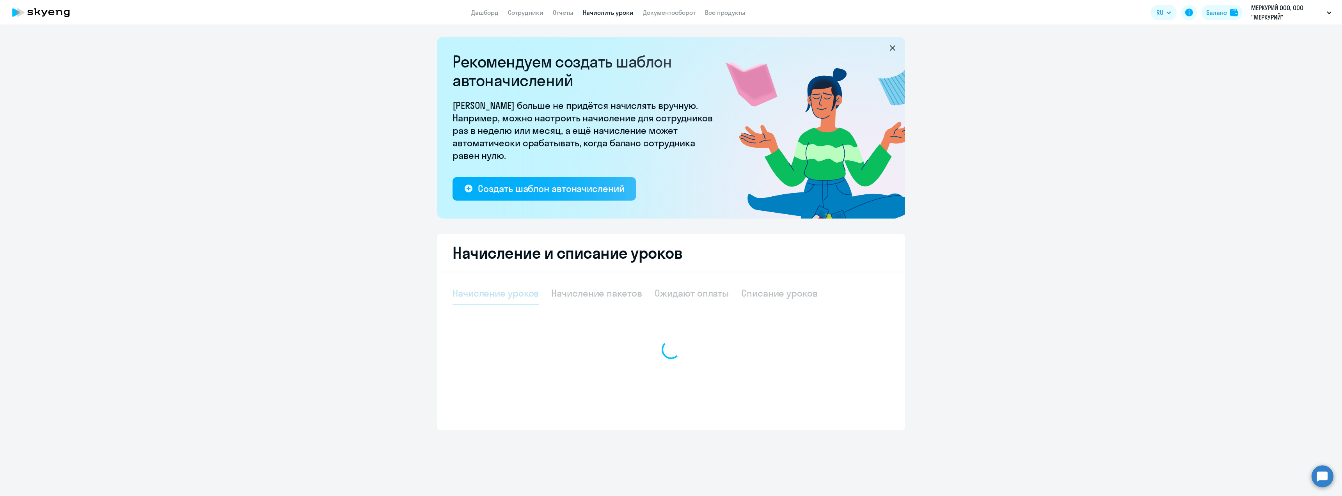
select select "10"
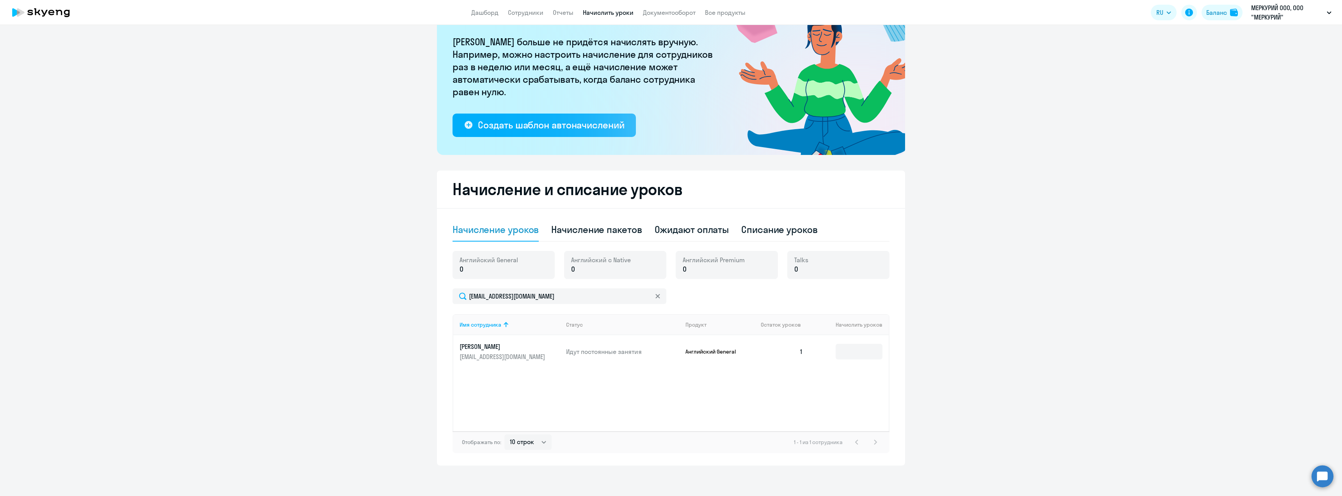
scroll to position [64, 0]
click at [841, 347] on input at bounding box center [859, 351] width 47 height 16
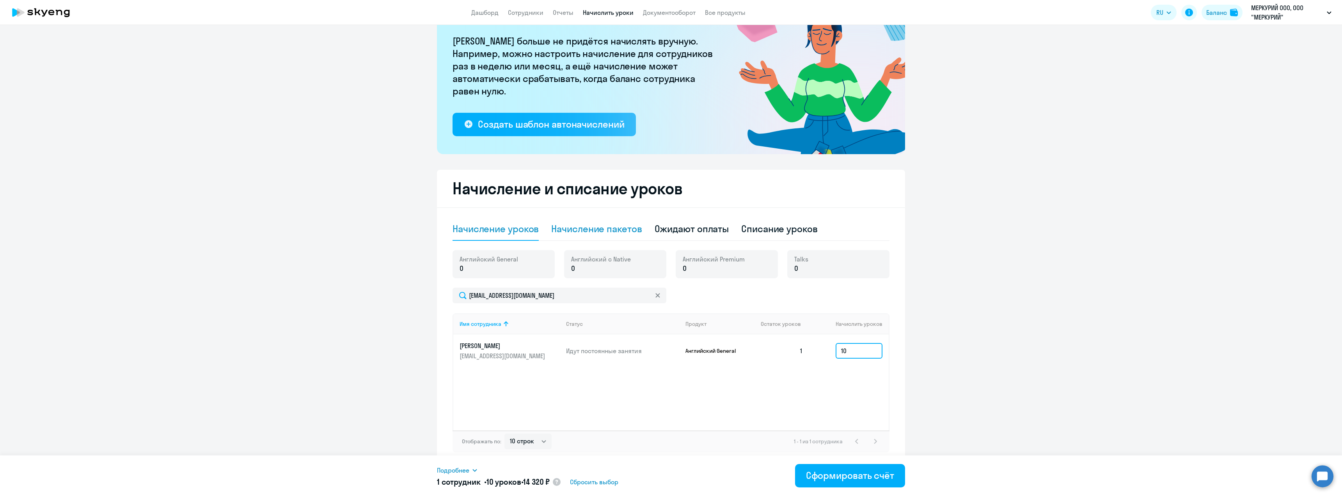
type input "10"
click at [588, 224] on div "Начисление пакетов" at bounding box center [596, 228] width 90 height 12
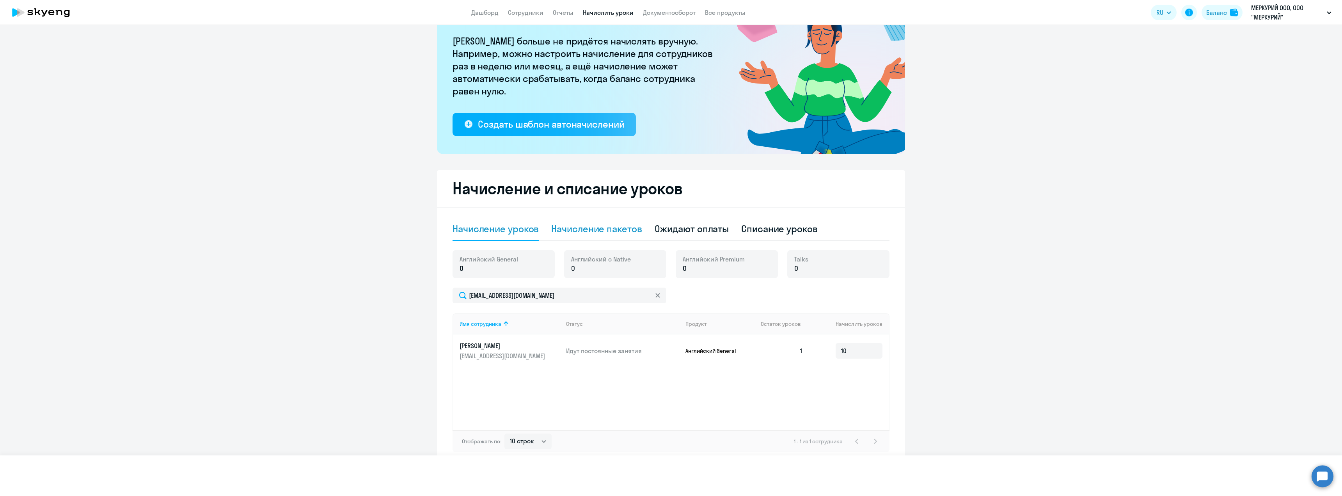
select select "10"
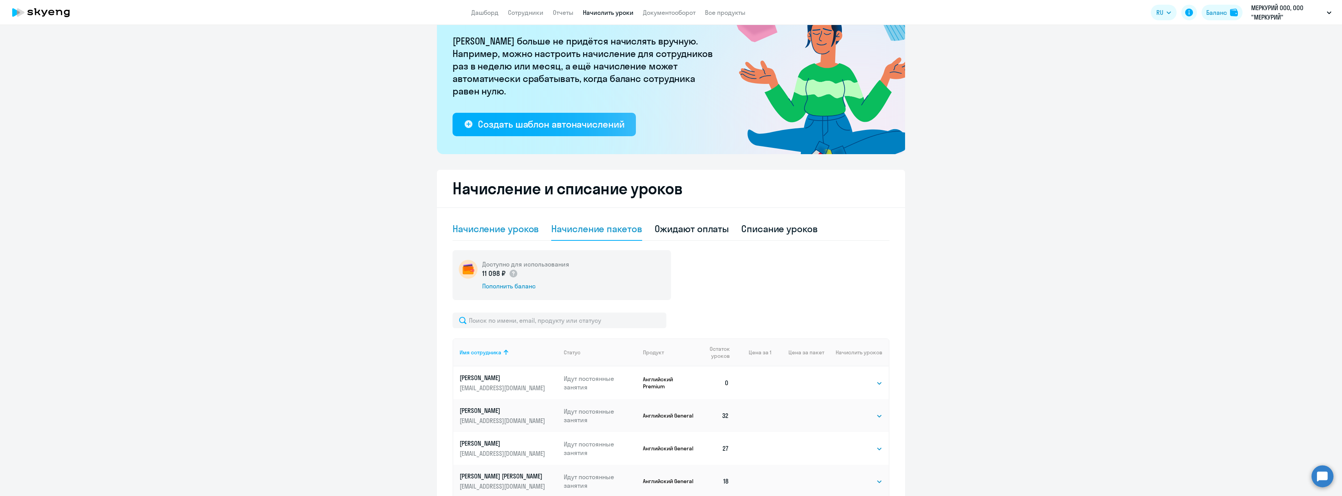
click at [505, 227] on div "Начисление уроков" at bounding box center [495, 228] width 86 height 12
select select "10"
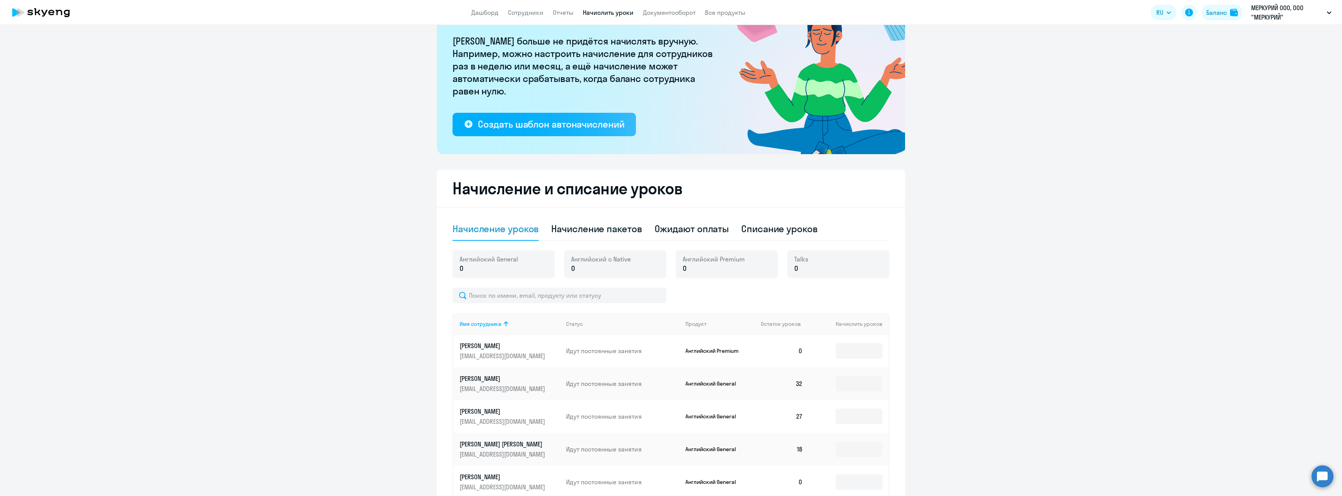
scroll to position [181, 0]
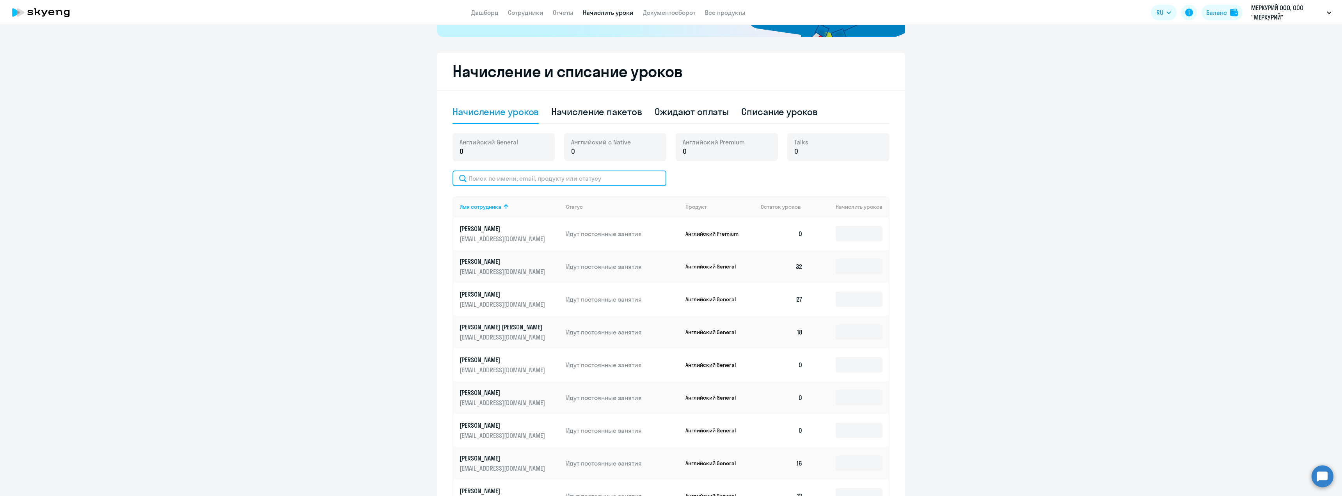
click at [559, 174] on input "text" at bounding box center [559, 178] width 214 height 16
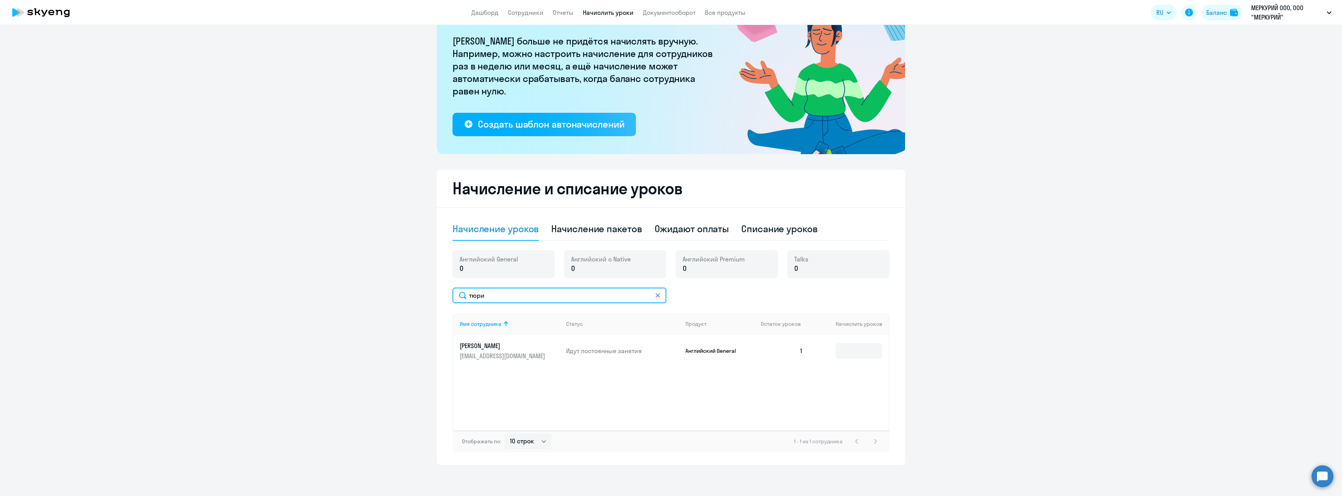
scroll to position [64, 0]
type input "[PERSON_NAME]"
click at [849, 357] on input at bounding box center [859, 351] width 47 height 16
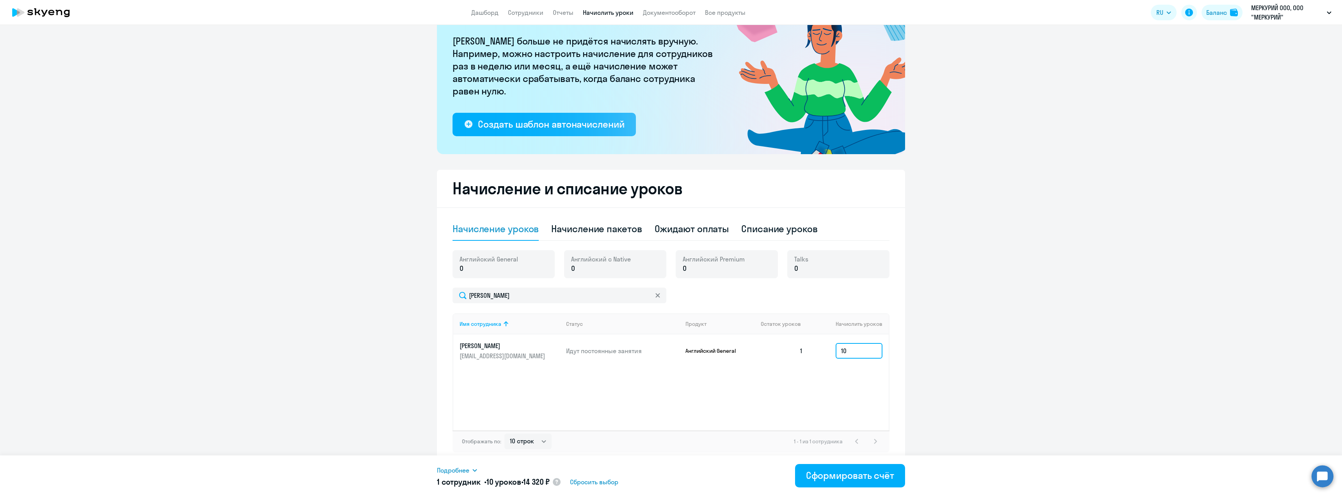
type input "1"
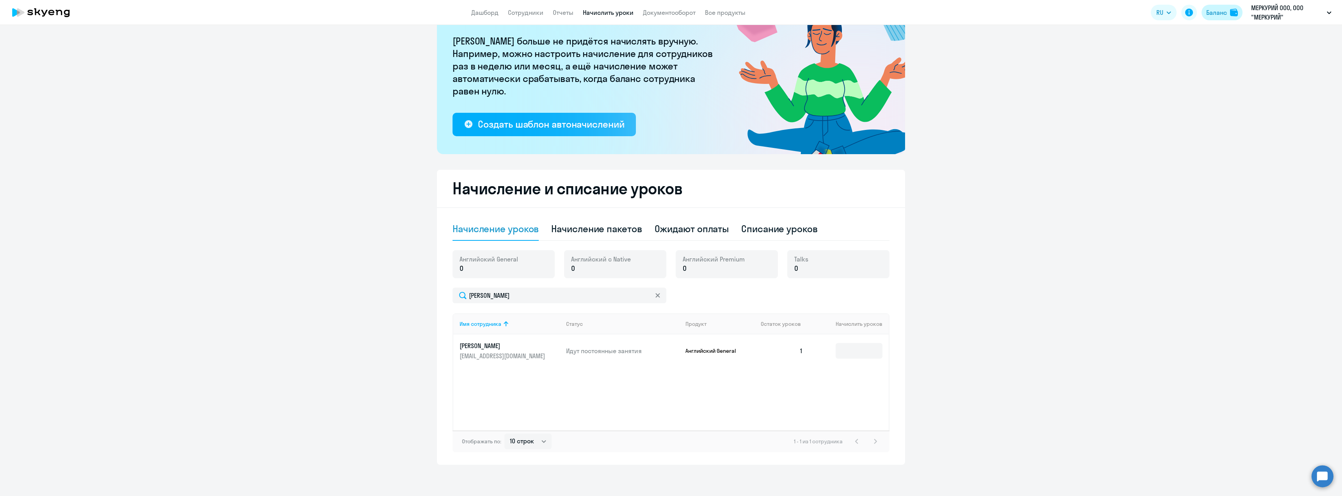
click at [1217, 14] on div "Баланс" at bounding box center [1216, 12] width 21 height 9
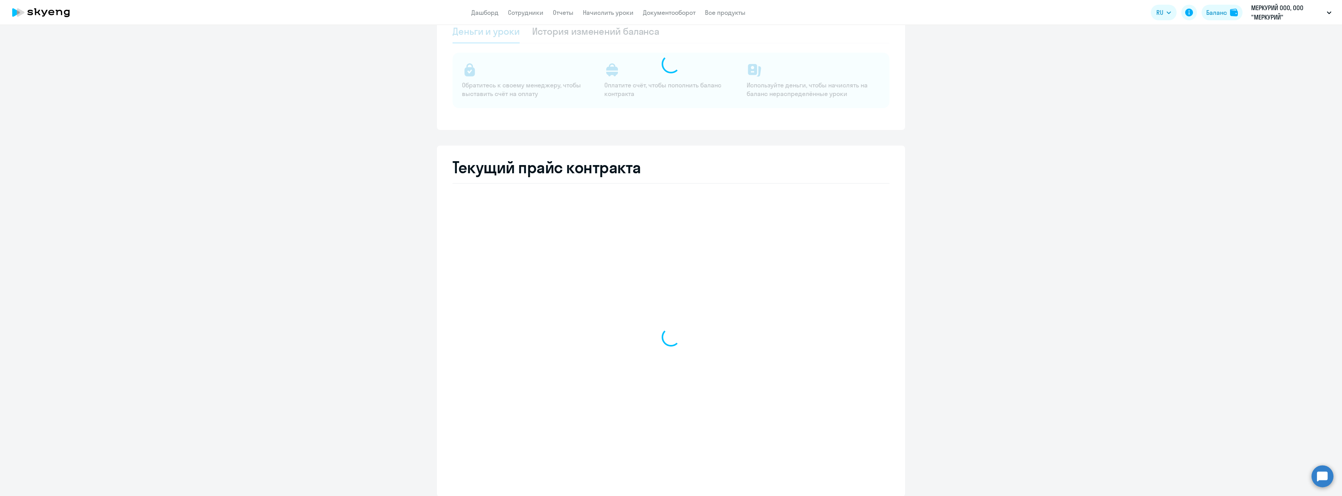
select select "english_adult_not_native_speaker"
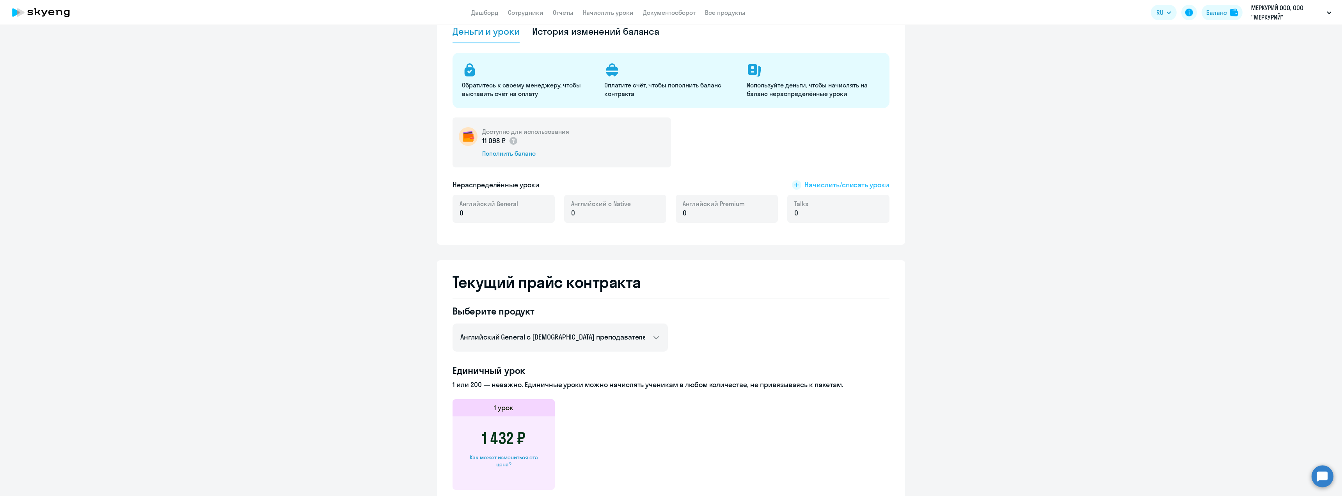
click at [822, 188] on span "Начислить/списать уроки" at bounding box center [846, 185] width 85 height 10
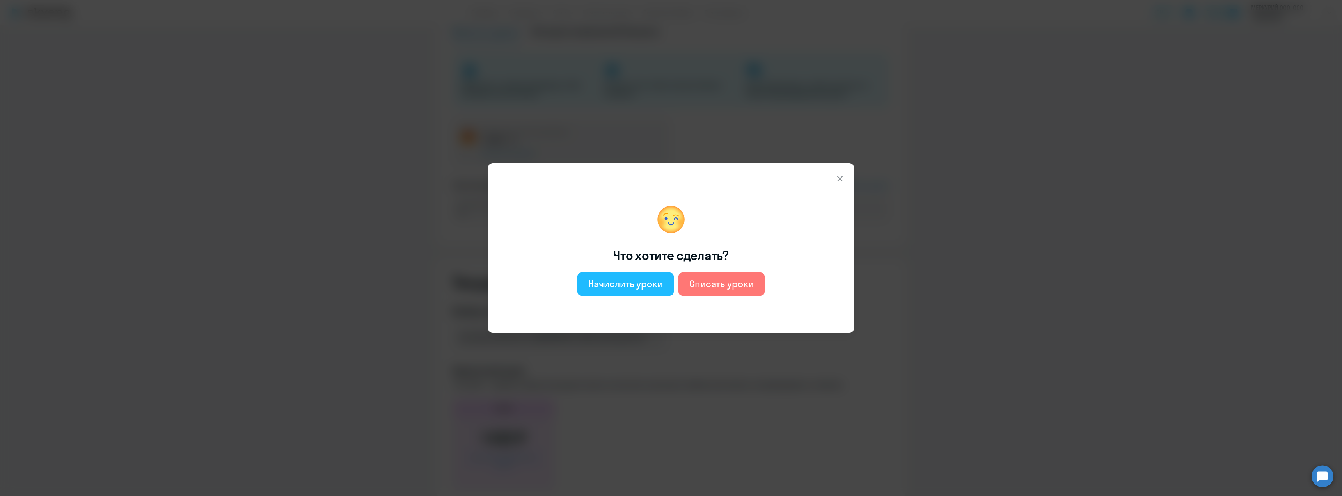
click at [633, 286] on div "Начислить уроки" at bounding box center [625, 283] width 75 height 12
select select "english_adult_not_native_speaker"
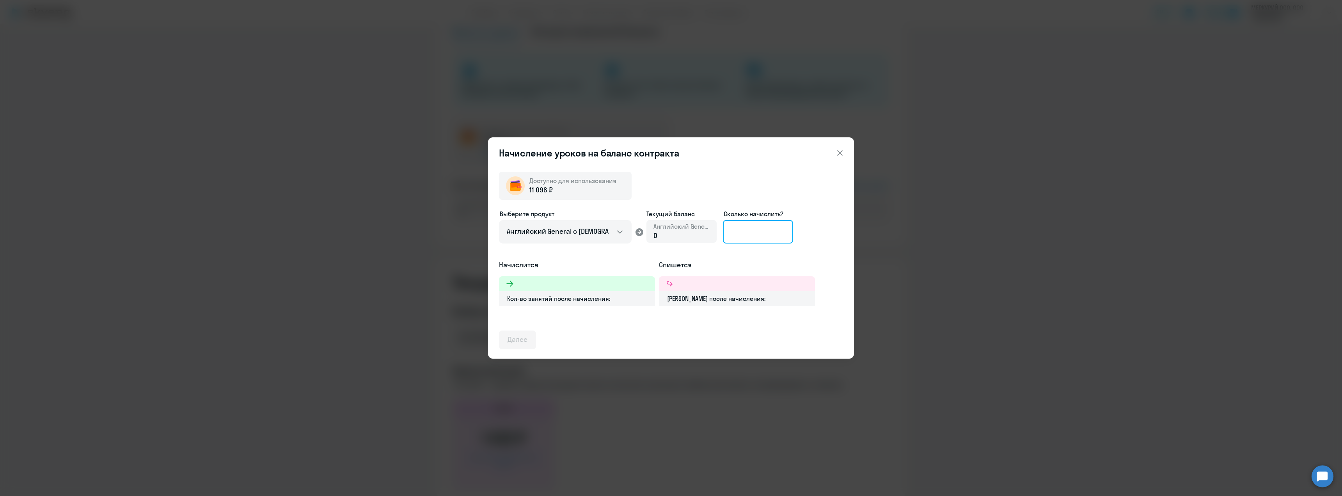
click at [761, 233] on input at bounding box center [758, 231] width 70 height 23
type input "7"
click at [519, 344] on div "Далее" at bounding box center [517, 339] width 20 height 10
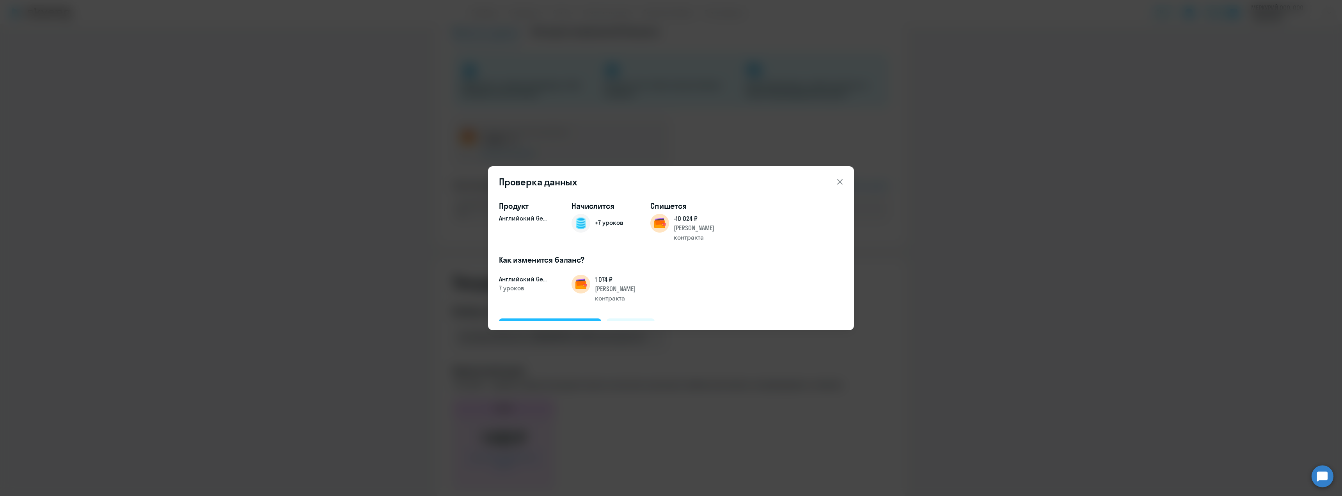
click at [574, 322] on div "Подтвердить и начислить" at bounding box center [549, 327] width 85 height 10
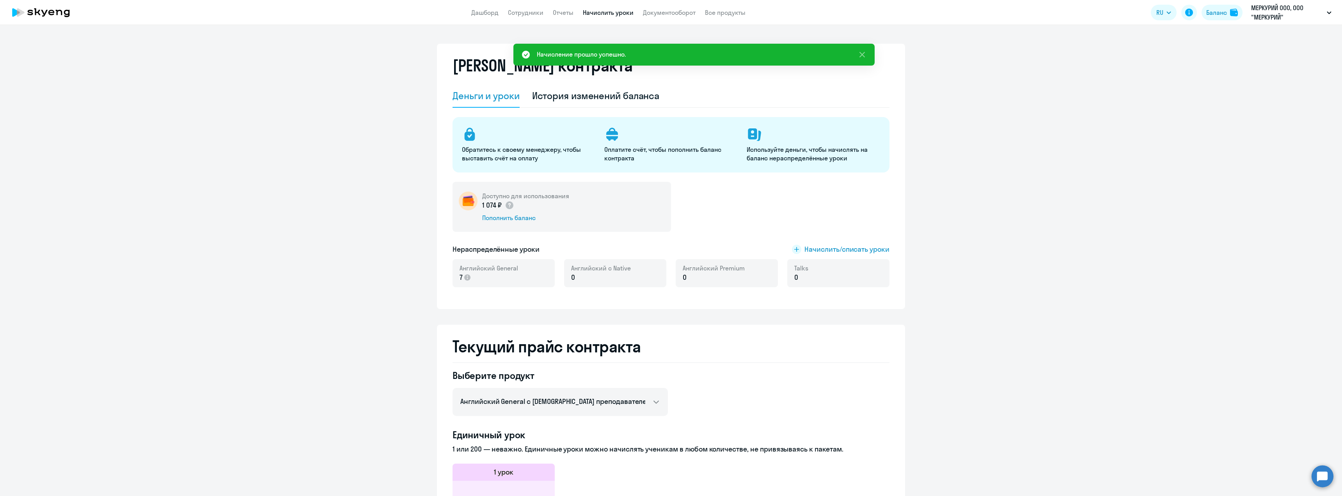
click at [612, 14] on link "Начислить уроки" at bounding box center [608, 13] width 51 height 8
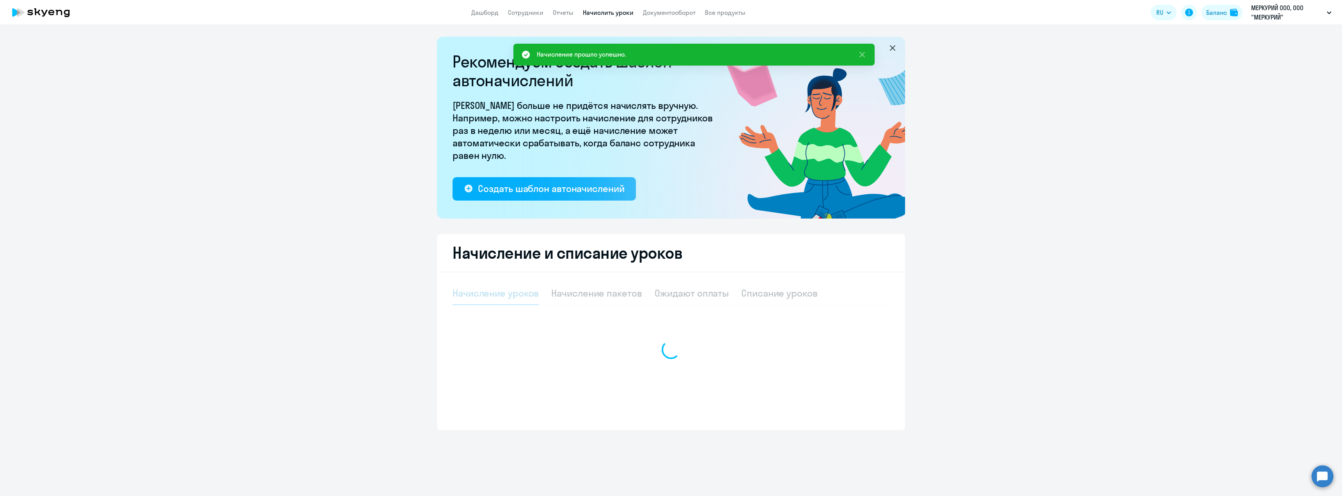
select select "10"
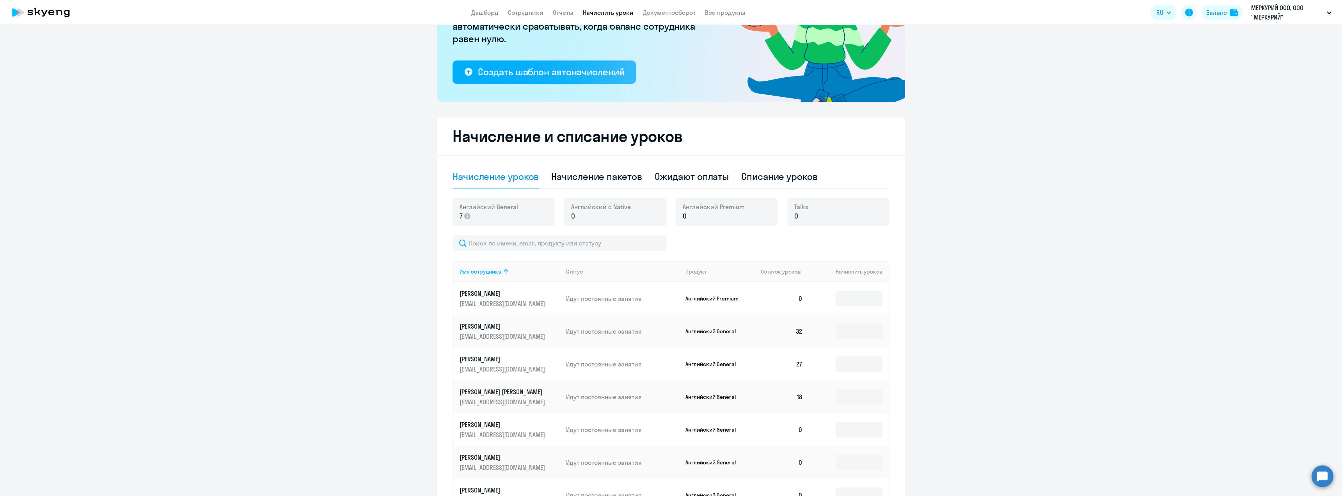
scroll to position [195, 0]
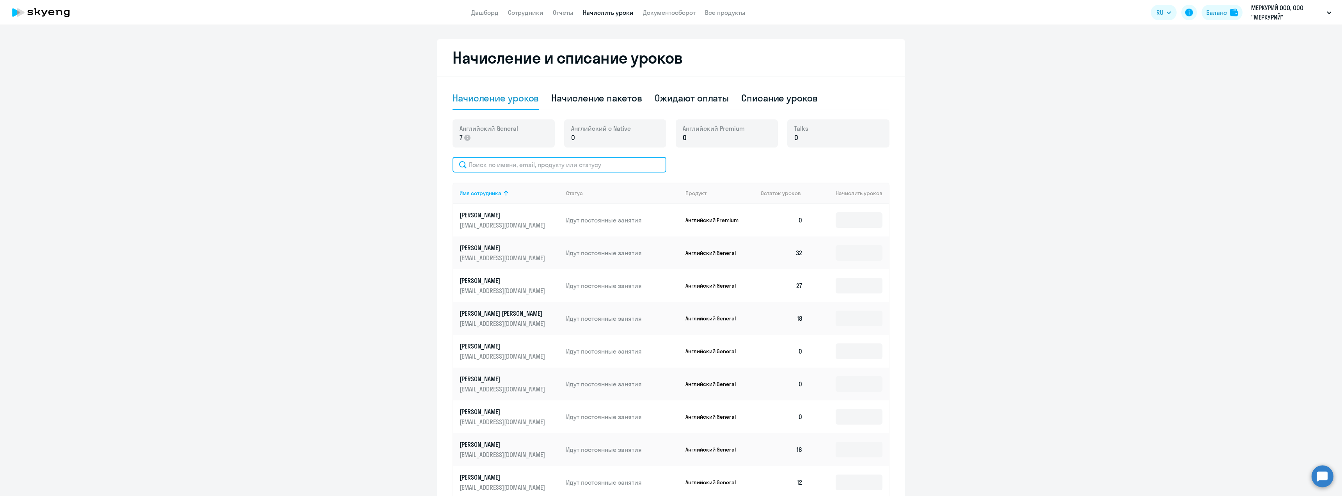
click at [522, 157] on input "text" at bounding box center [559, 165] width 214 height 16
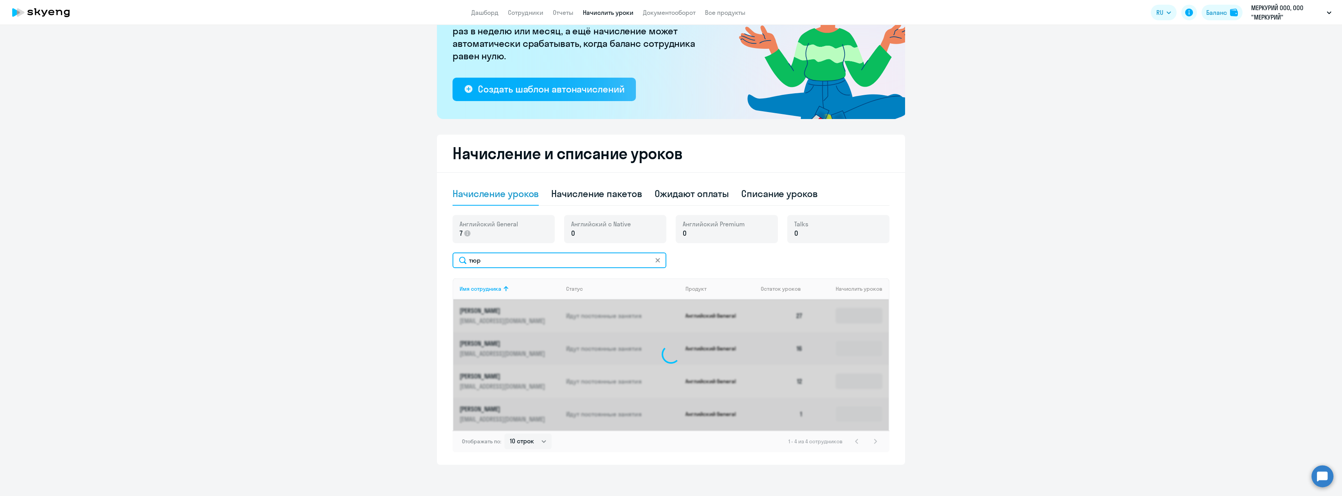
scroll to position [64, 0]
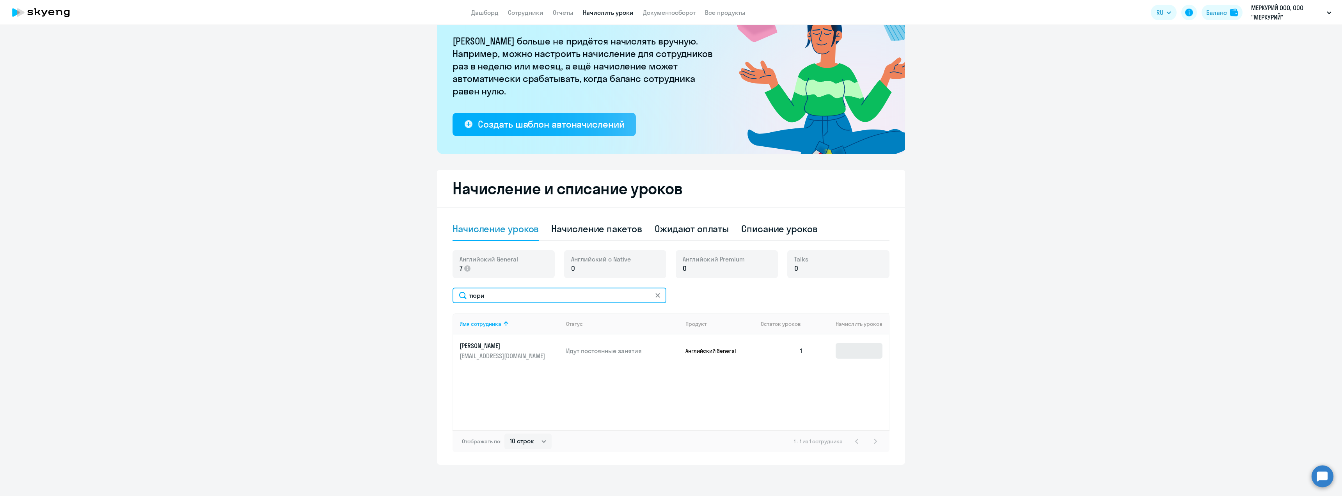
type input "тюри"
click at [857, 357] on input at bounding box center [859, 351] width 47 height 16
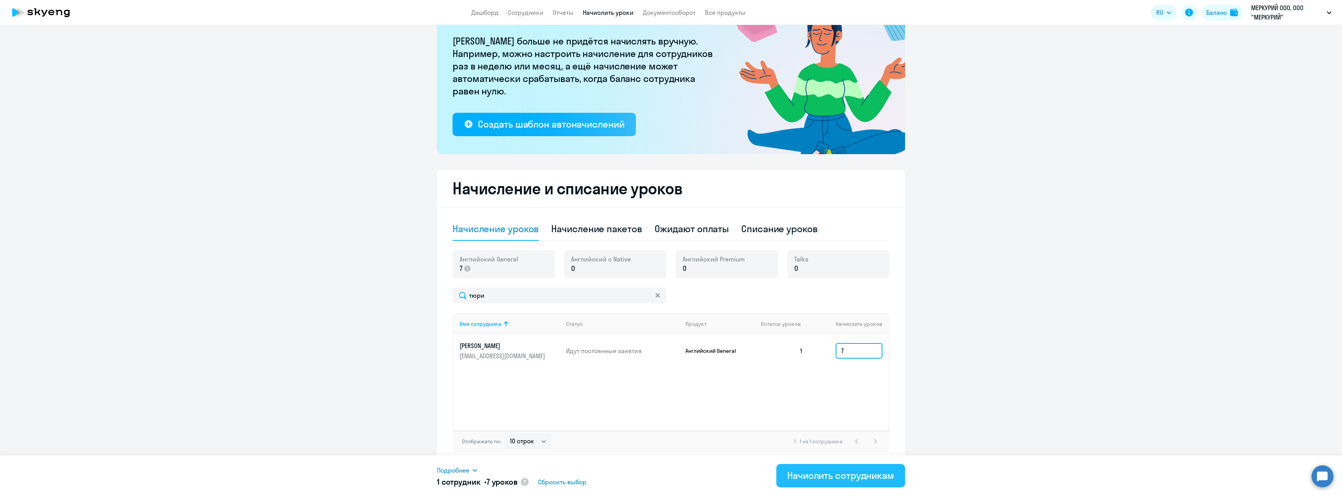
type input "7"
click at [890, 475] on div "Начислить сотрудникам" at bounding box center [840, 475] width 107 height 12
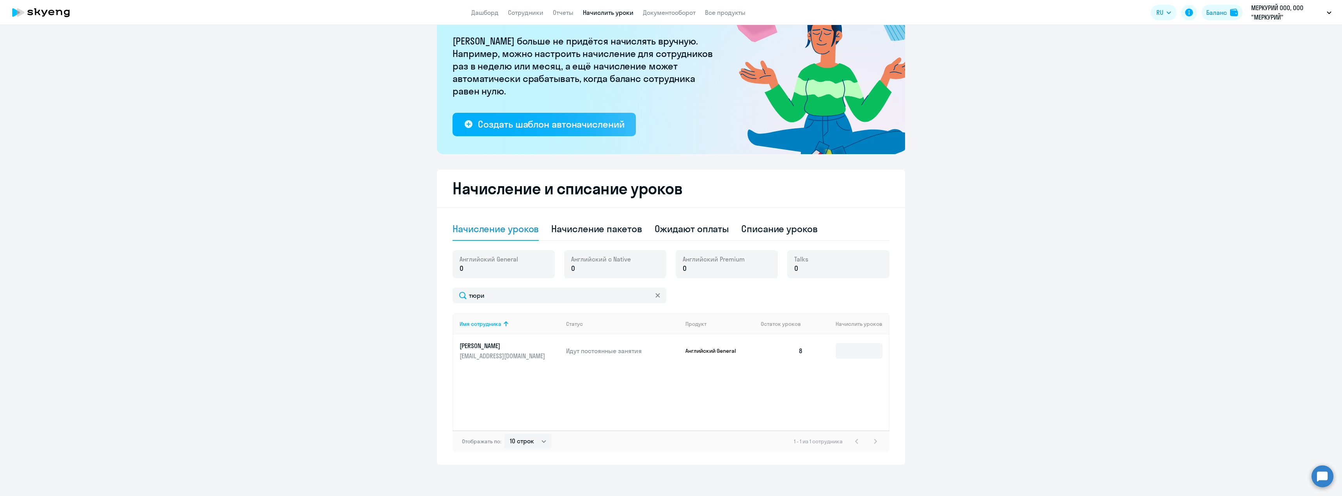
click at [526, 16] on app-menu-item-link "Сотрудники" at bounding box center [525, 13] width 35 height 10
click at [522, 11] on link "Сотрудники" at bounding box center [525, 13] width 35 height 8
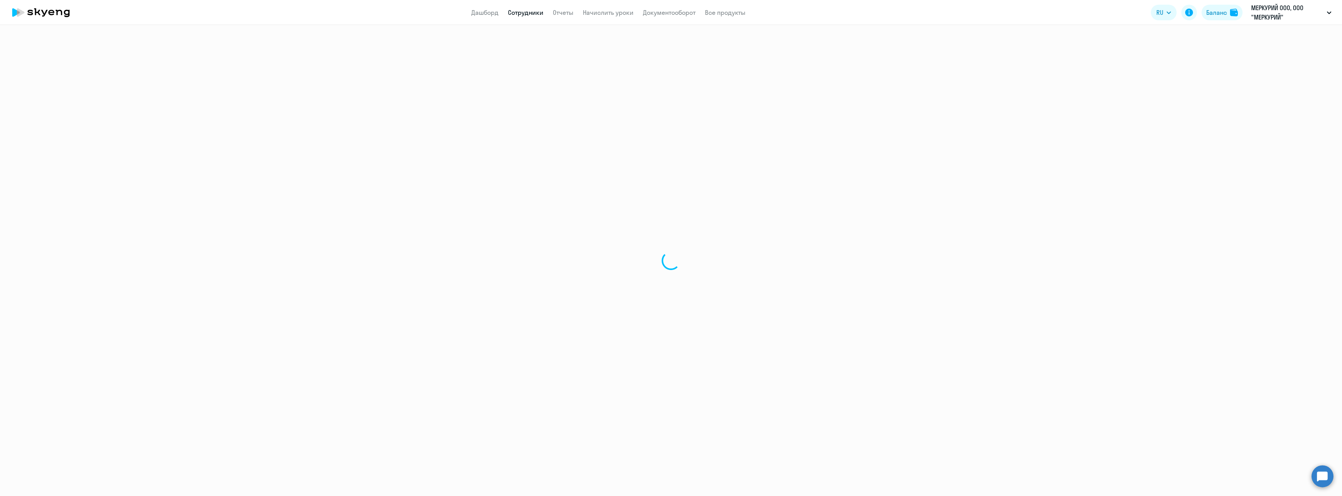
select select "30"
